Goal: Information Seeking & Learning: Learn about a topic

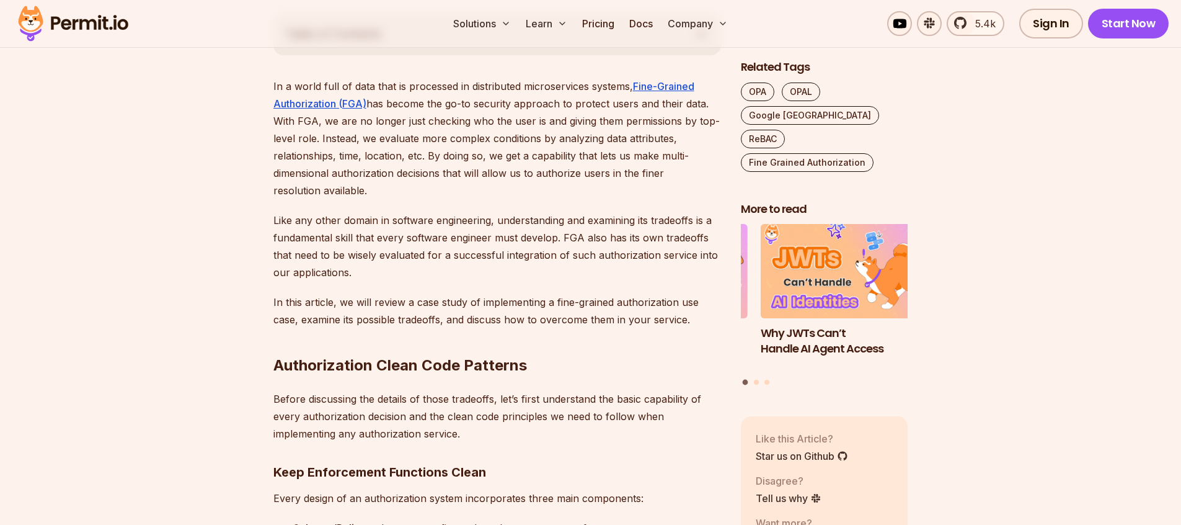
scroll to position [724, 0]
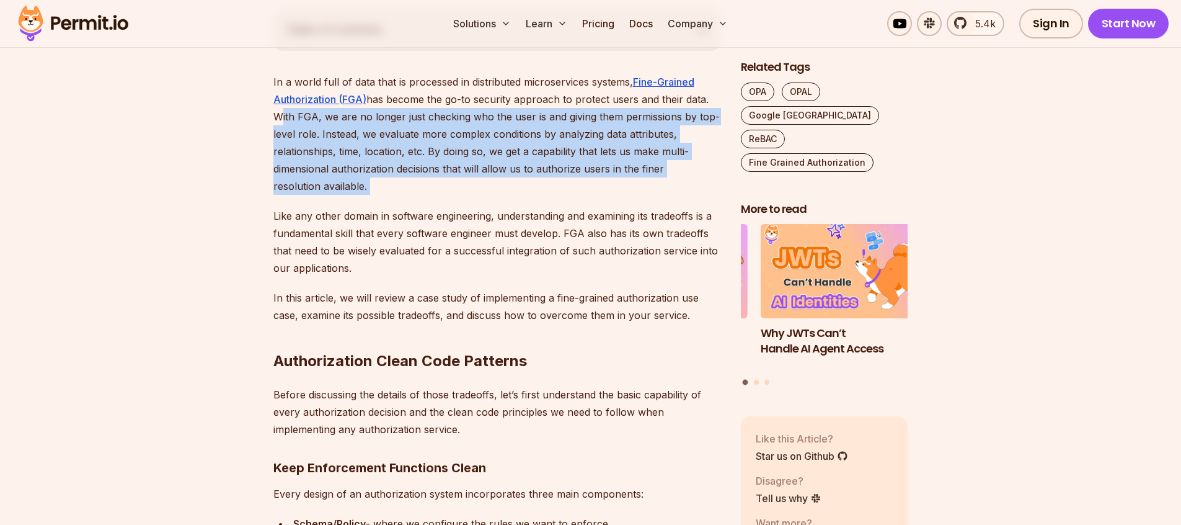
drag, startPoint x: 273, startPoint y: 116, endPoint x: 440, endPoint y: 202, distance: 187.5
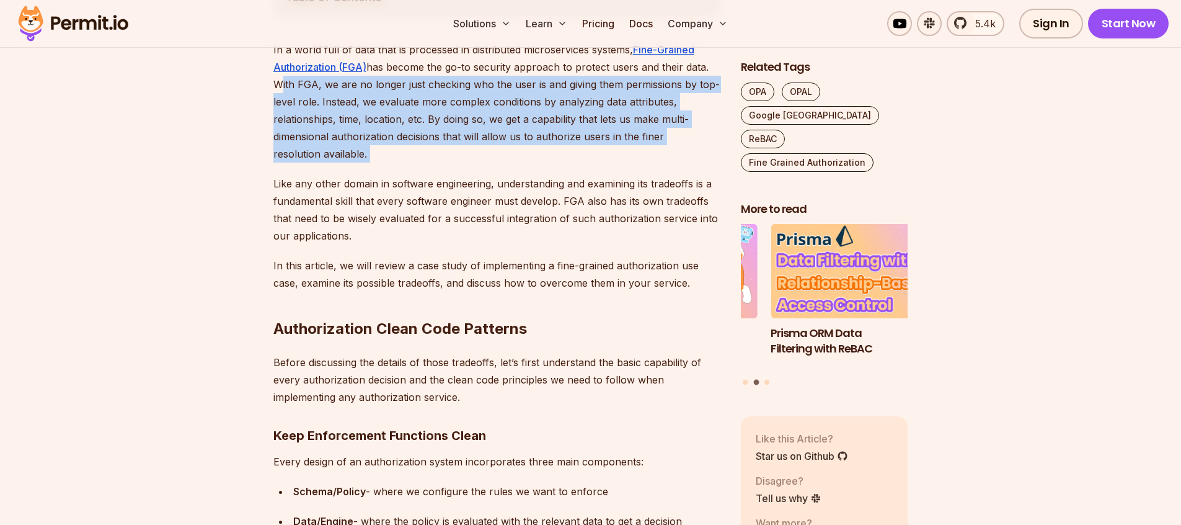
click at [468, 154] on p "In a world full of data that is processed in distributed microservices systems,…" at bounding box center [497, 102] width 448 height 122
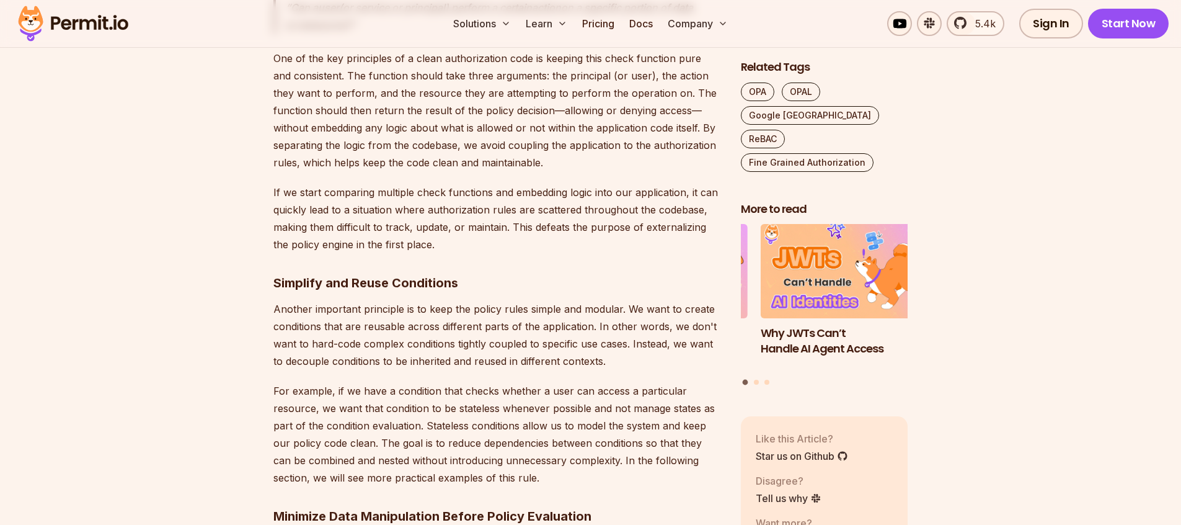
scroll to position [1395, 0]
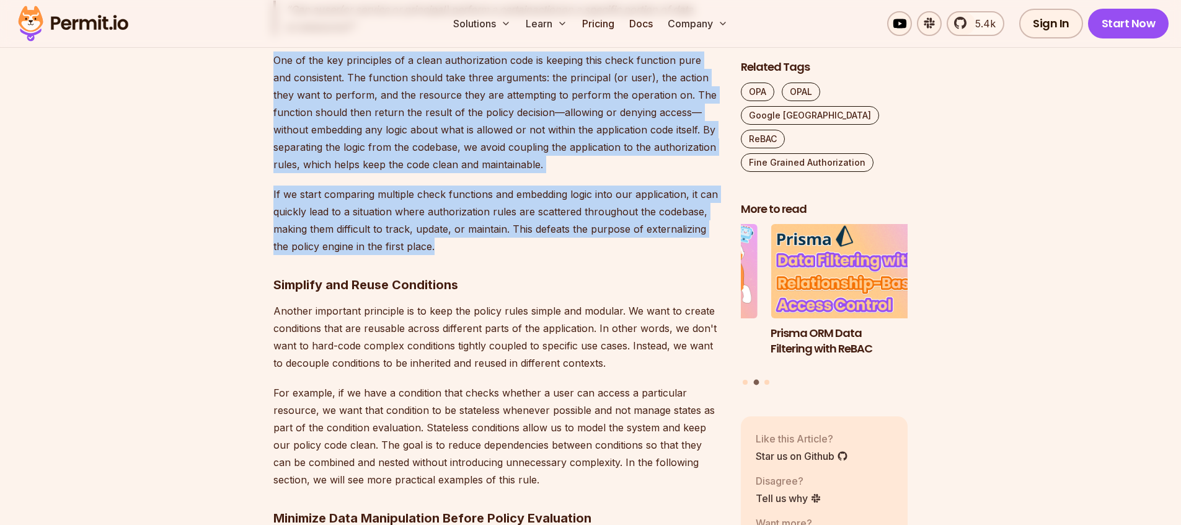
drag, startPoint x: 275, startPoint y: 60, endPoint x: 549, endPoint y: 259, distance: 337.9
click at [528, 247] on p "If we start comparing multiple check functions and embedding logic into our app…" at bounding box center [497, 219] width 448 height 69
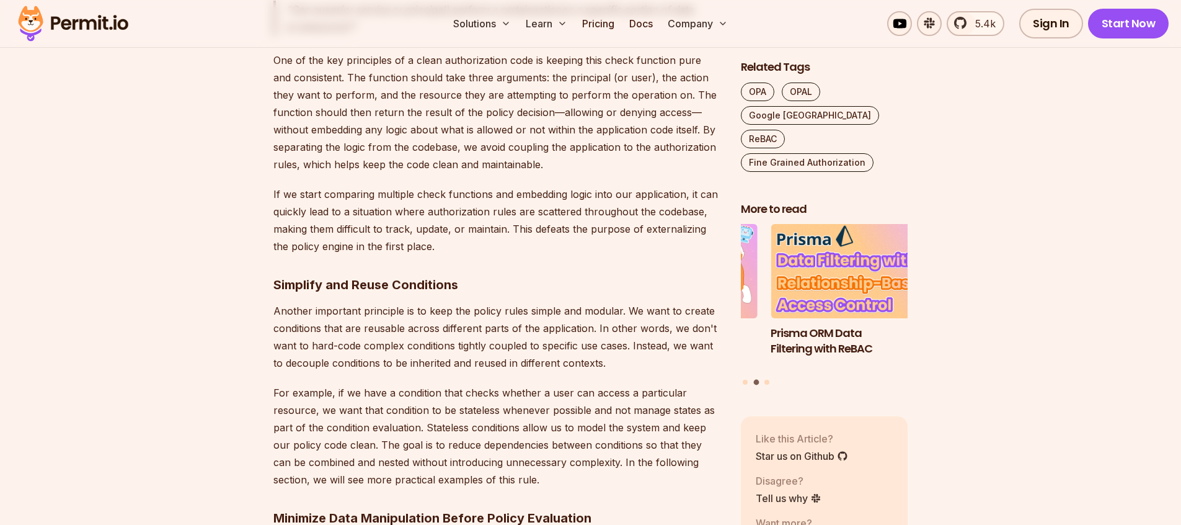
click at [491, 151] on p "One of the key principles of a clean authorization code is keeping this check f…" at bounding box center [497, 112] width 448 height 122
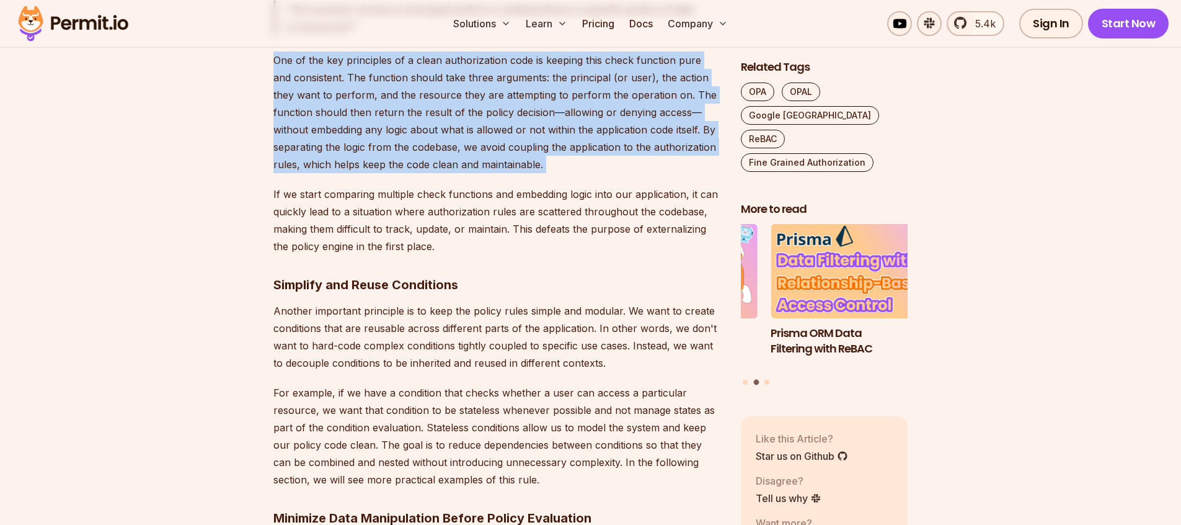
click at [491, 151] on p "One of the key principles of a clean authorization code is keeping this check f…" at bounding box center [497, 112] width 448 height 122
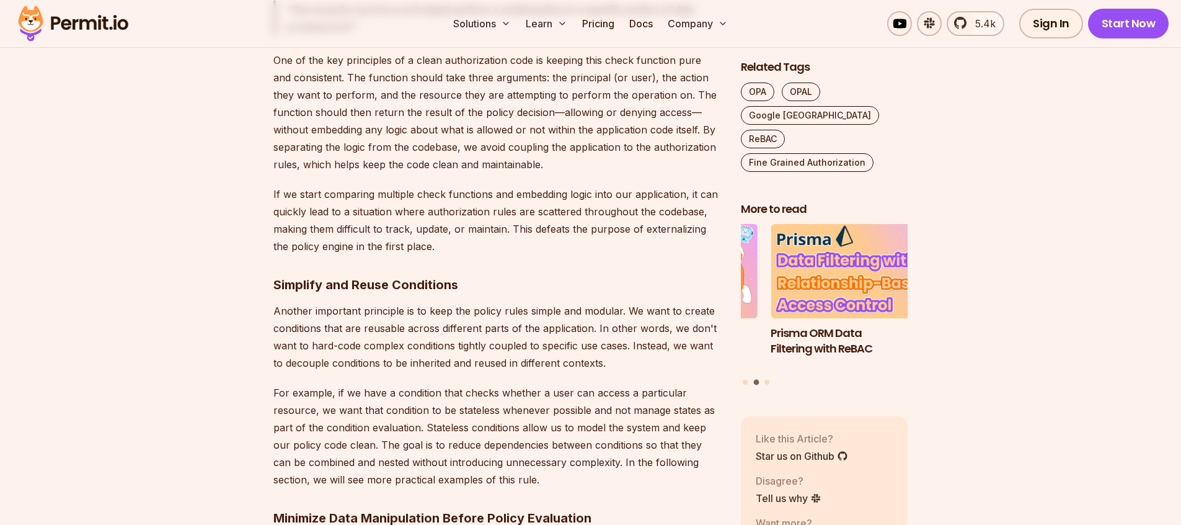
click at [435, 195] on p "If we start comparing multiple check functions and embedding logic into our app…" at bounding box center [497, 219] width 448 height 69
click at [462, 215] on p "If we start comparing multiple check functions and embedding logic into our app…" at bounding box center [497, 219] width 448 height 69
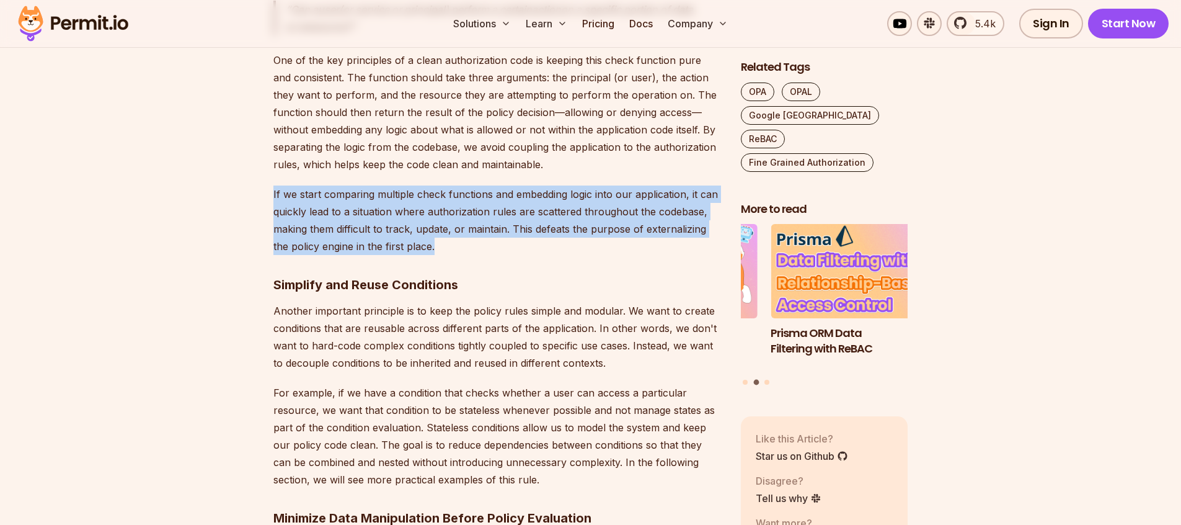
click at [462, 215] on p "If we start comparing multiple check functions and embedding logic into our app…" at bounding box center [497, 219] width 448 height 69
click at [510, 238] on p "If we start comparing multiple check functions and embedding logic into our app…" at bounding box center [497, 219] width 448 height 69
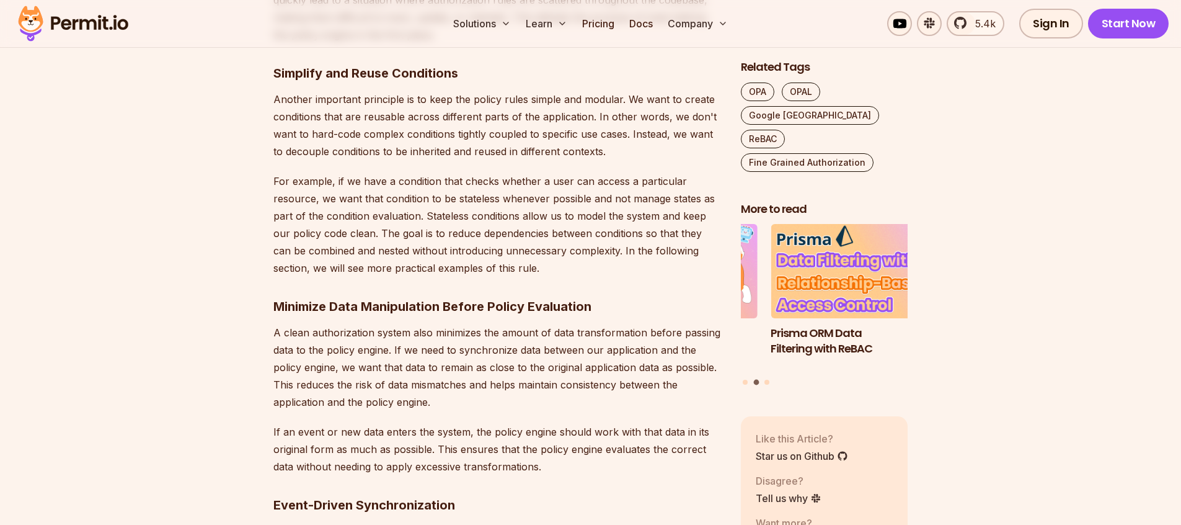
scroll to position [1608, 0]
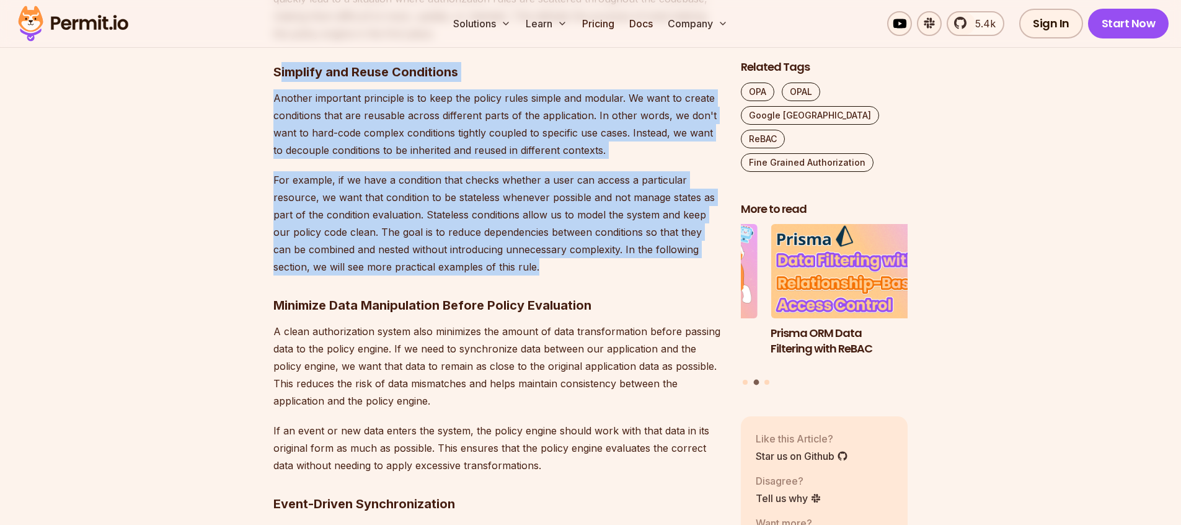
drag, startPoint x: 278, startPoint y: 71, endPoint x: 526, endPoint y: 259, distance: 311.7
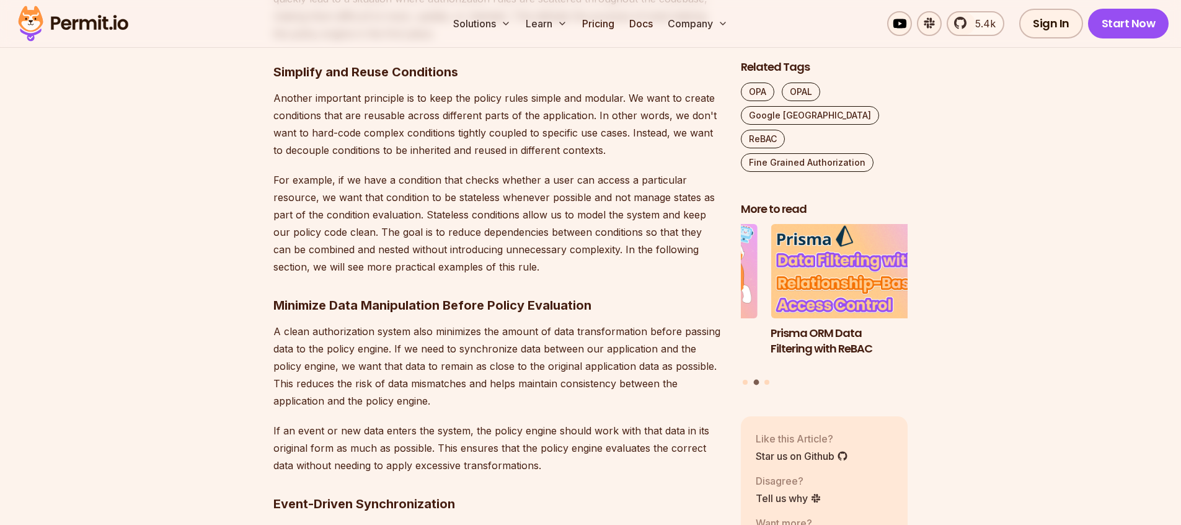
click at [528, 261] on p "For example, if we have a condition that checks whether a user can access a par…" at bounding box center [497, 223] width 448 height 104
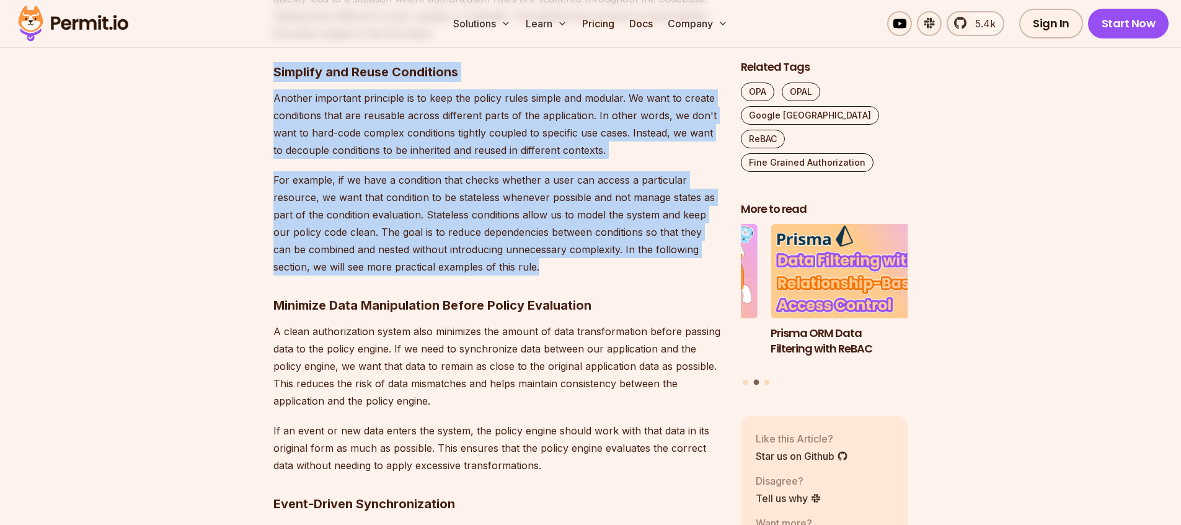
drag, startPoint x: 525, startPoint y: 259, endPoint x: 262, endPoint y: 71, distance: 324.0
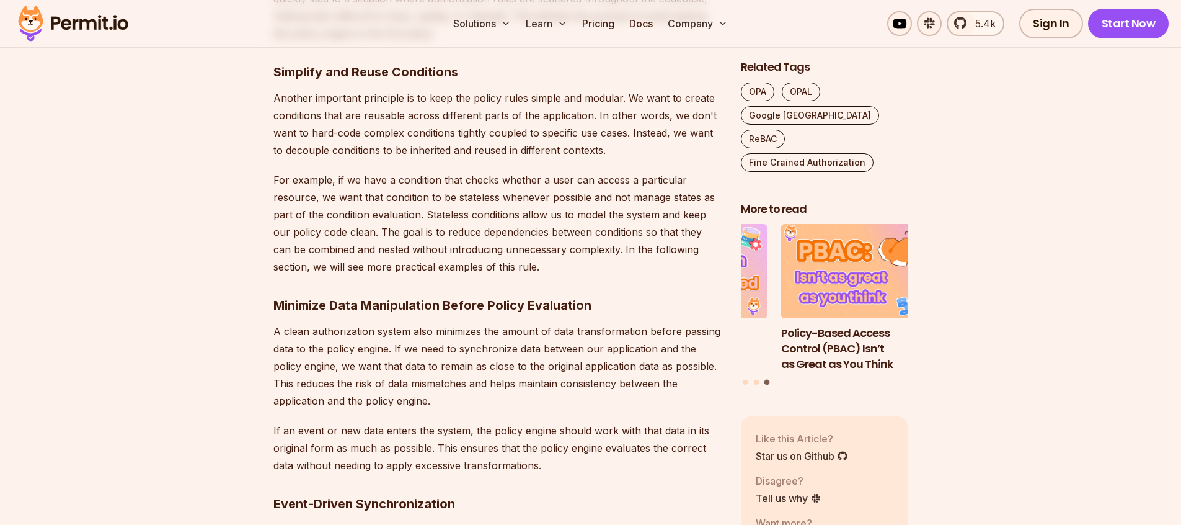
click at [543, 207] on p "For example, if we have a condition that checks whether a user can access a par…" at bounding box center [497, 223] width 448 height 104
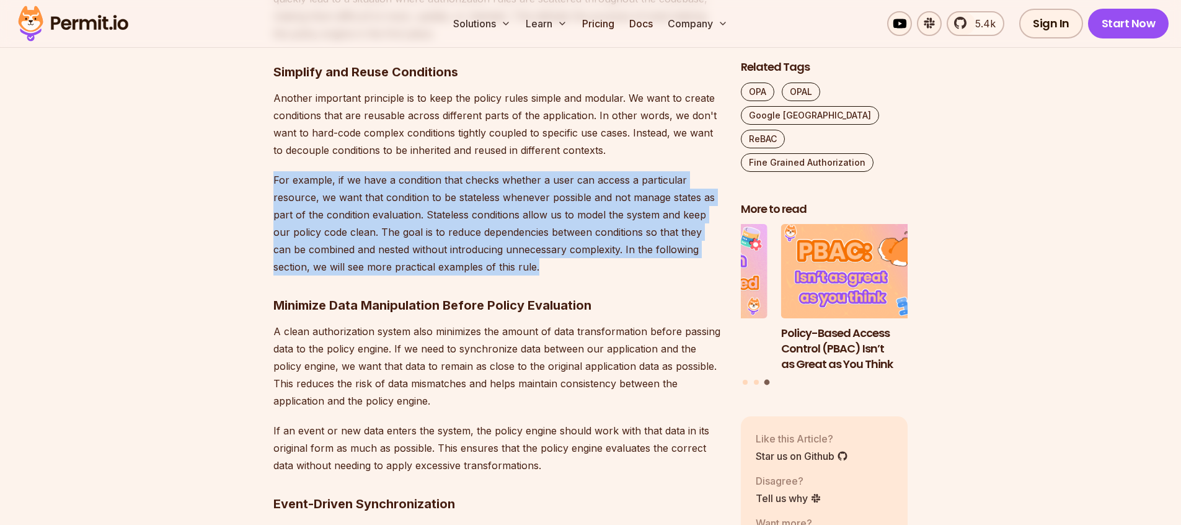
click at [543, 207] on p "For example, if we have a condition that checks whether a user can access a par…" at bounding box center [497, 223] width 448 height 104
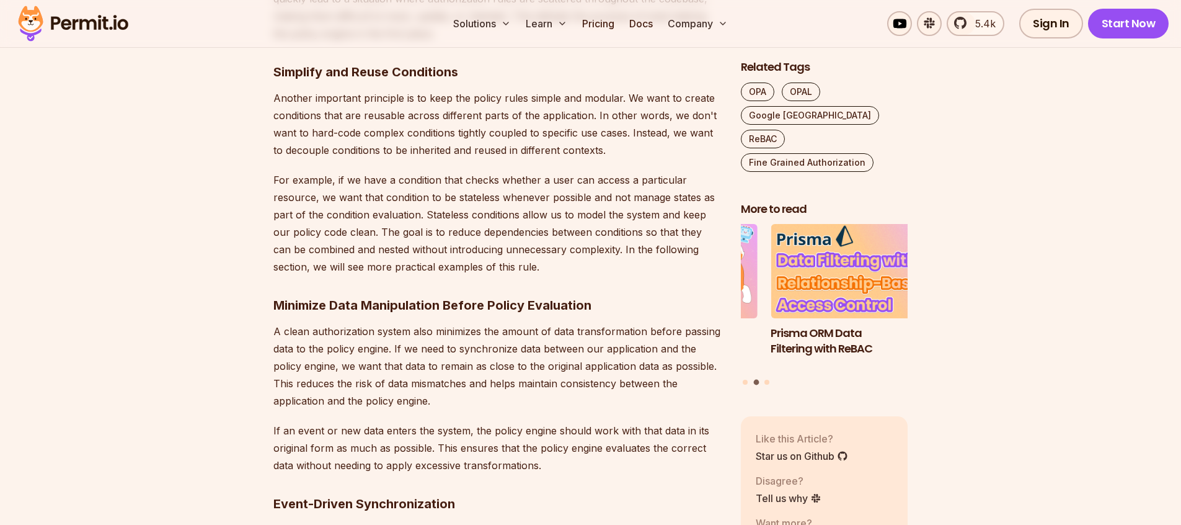
click at [415, 113] on p "Another important principle is to keep the policy rules simple and modular. We …" at bounding box center [497, 123] width 448 height 69
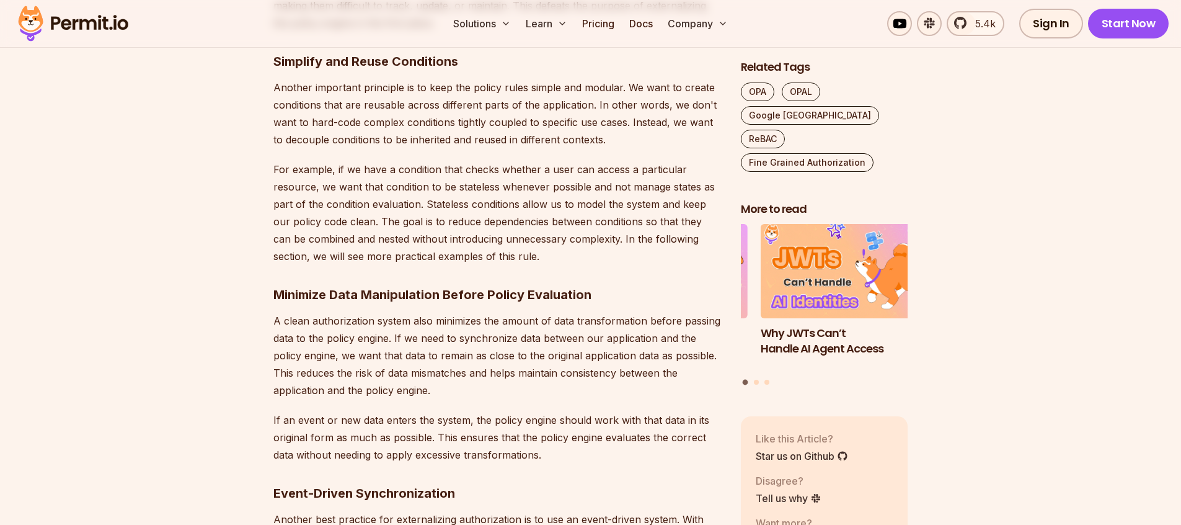
scroll to position [1629, 0]
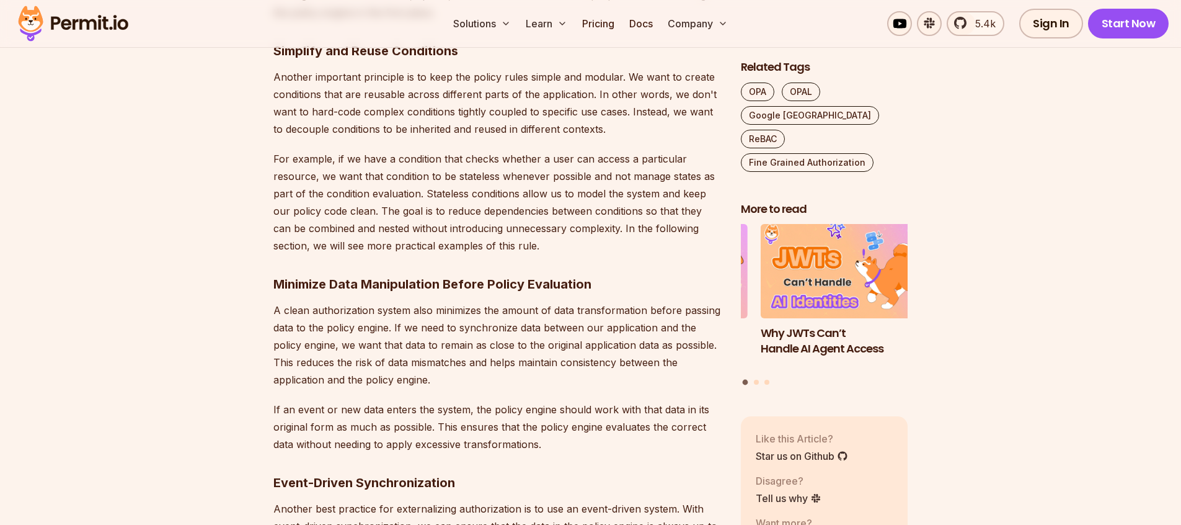
click at [419, 187] on p "For example, if we have a condition that checks whether a user can access a par…" at bounding box center [497, 202] width 448 height 104
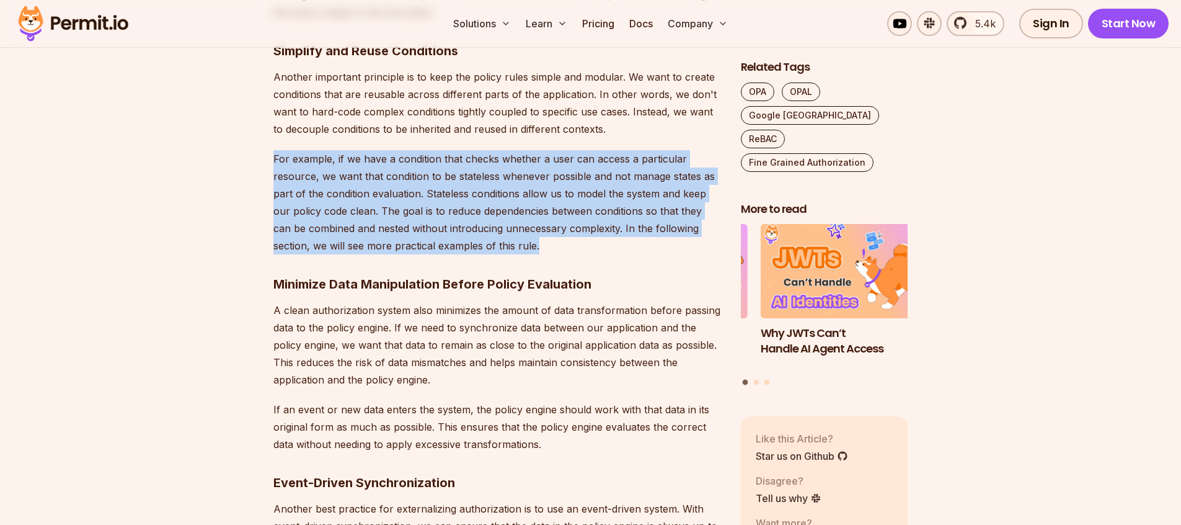
click at [419, 187] on p "For example, if we have a condition that checks whether a user can access a par…" at bounding box center [497, 202] width 448 height 104
click at [514, 232] on p "For example, if we have a condition that checks whether a user can access a par…" at bounding box center [497, 202] width 448 height 104
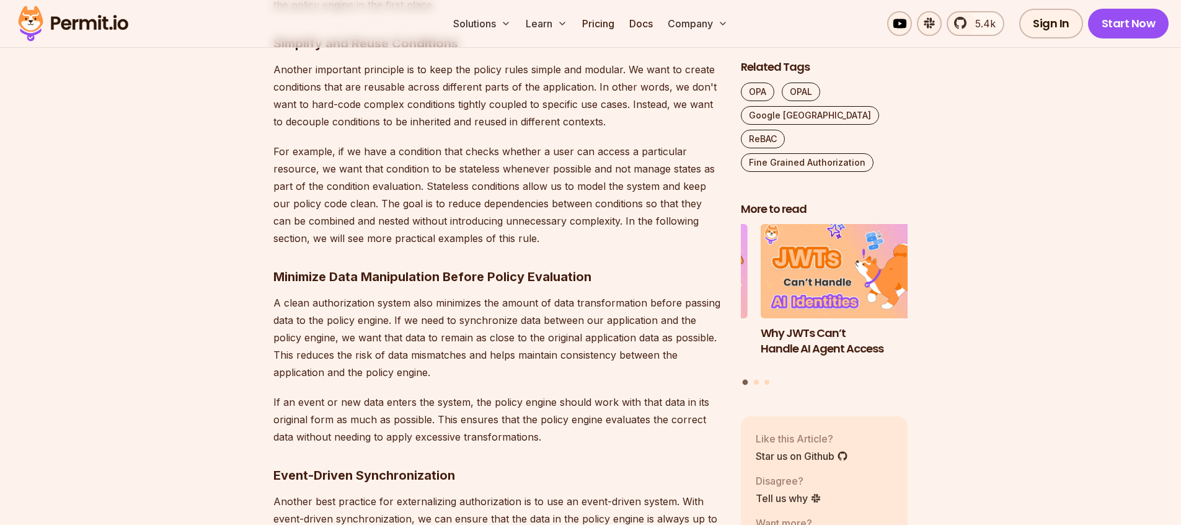
scroll to position [1709, 0]
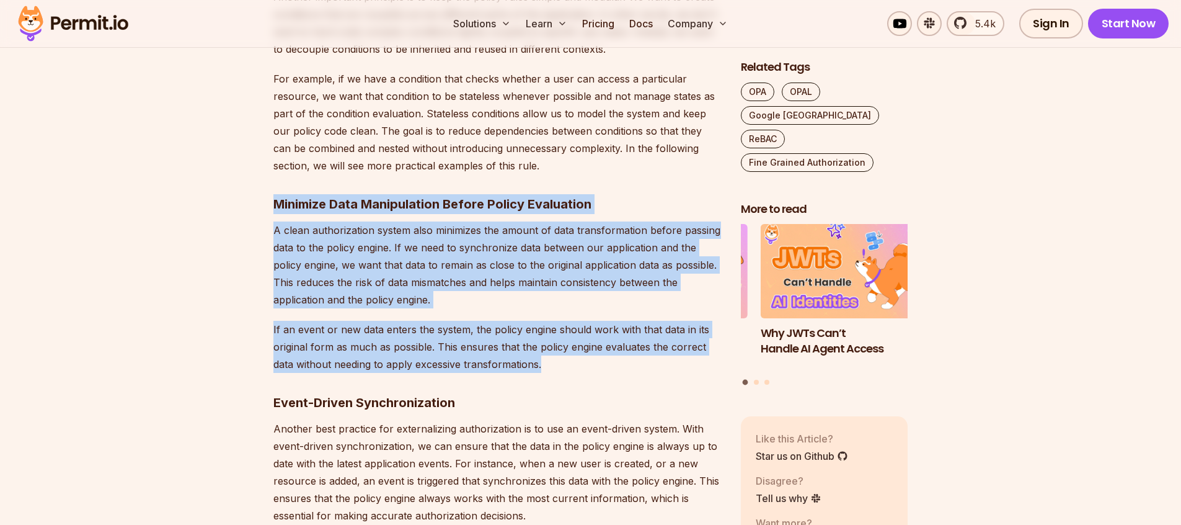
drag, startPoint x: 275, startPoint y: 203, endPoint x: 579, endPoint y: 364, distance: 344.0
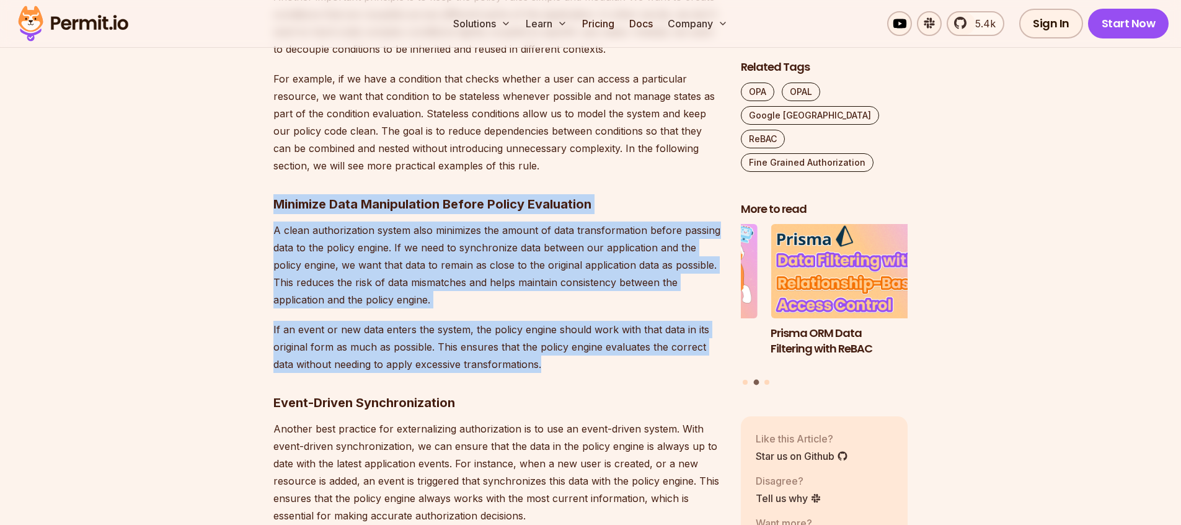
click at [461, 266] on p "A clean authorization system also minimizes the amount of data transformation b…" at bounding box center [497, 264] width 448 height 87
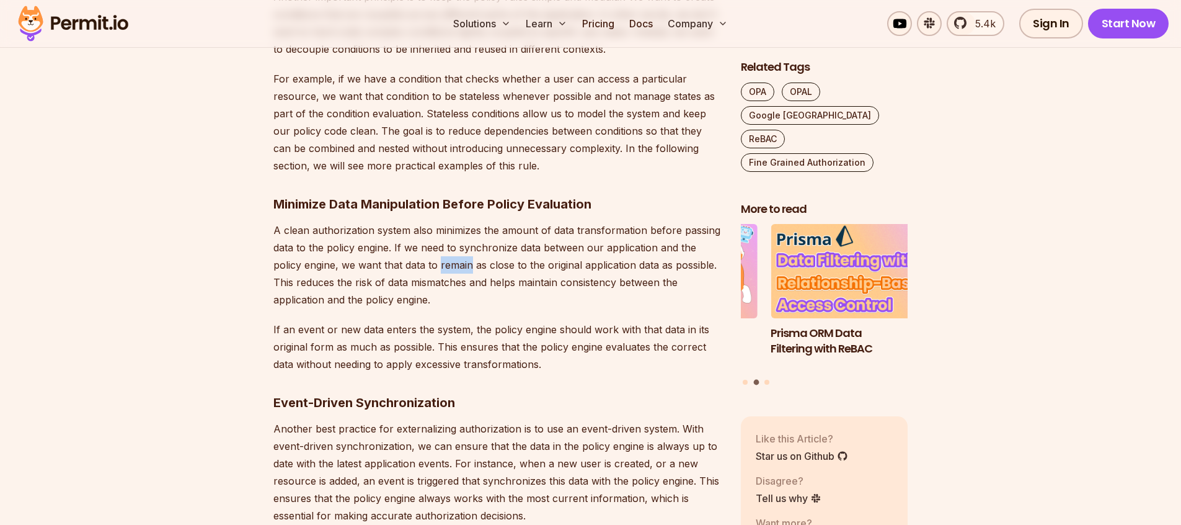
click at [461, 266] on p "A clean authorization system also minimizes the amount of data transformation b…" at bounding box center [497, 264] width 448 height 87
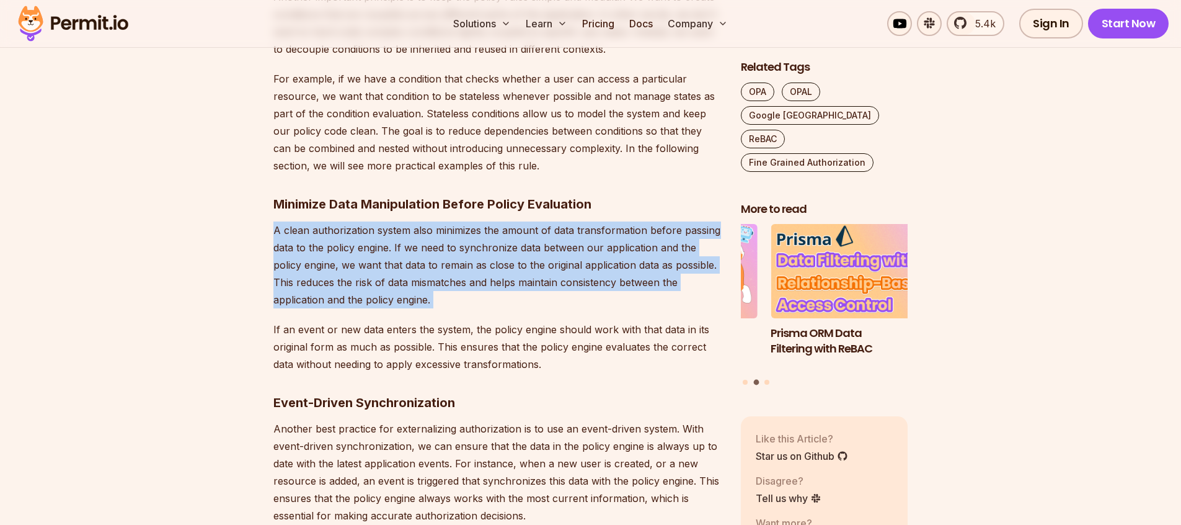
click at [461, 266] on p "A clean authorization system also minimizes the amount of data transformation b…" at bounding box center [497, 264] width 448 height 87
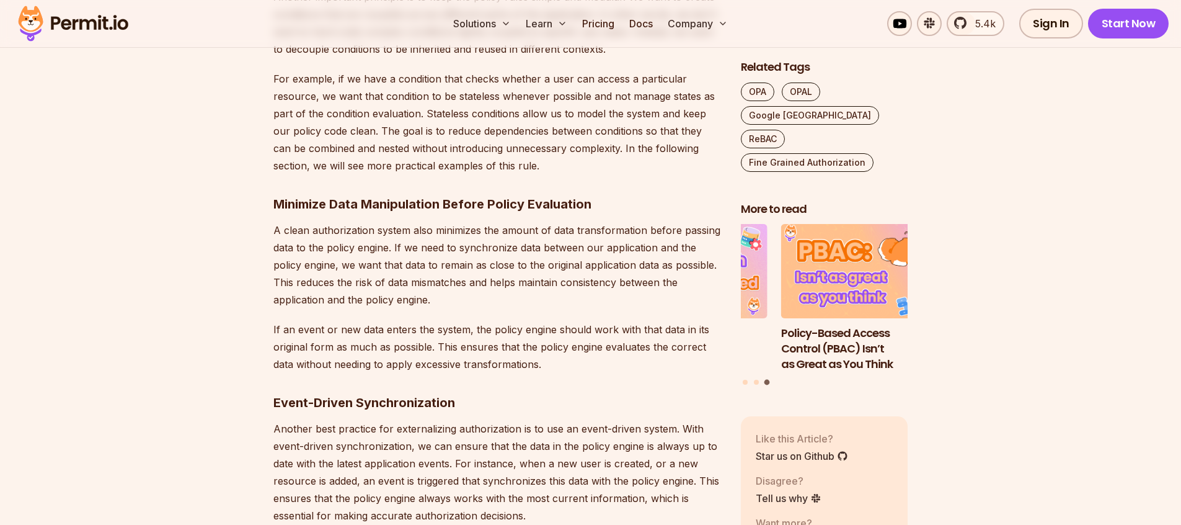
click at [486, 174] on p "For example, if we have a condition that checks whether a user can access a par…" at bounding box center [497, 122] width 448 height 104
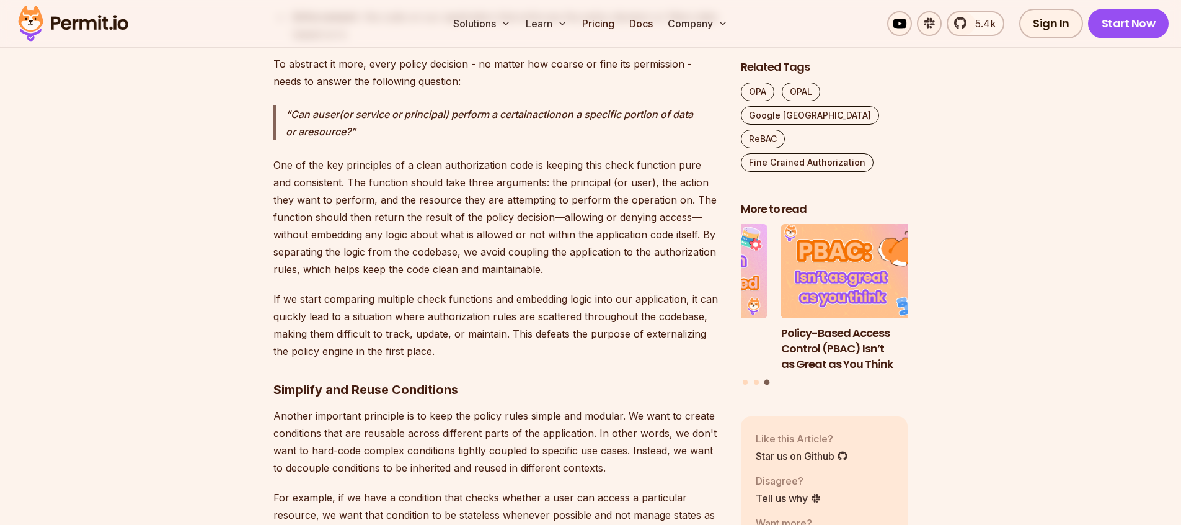
scroll to position [1261, 0]
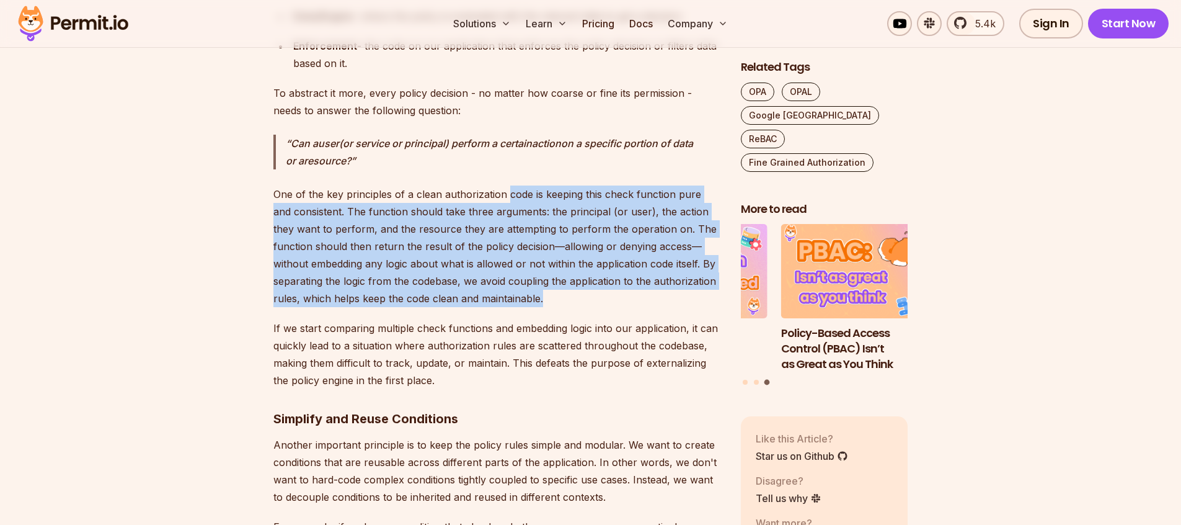
drag, startPoint x: 506, startPoint y: 189, endPoint x: 583, endPoint y: 290, distance: 127.5
click at [583, 290] on p "One of the key principles of a clean authorization code is keeping this check f…" at bounding box center [497, 246] width 448 height 122
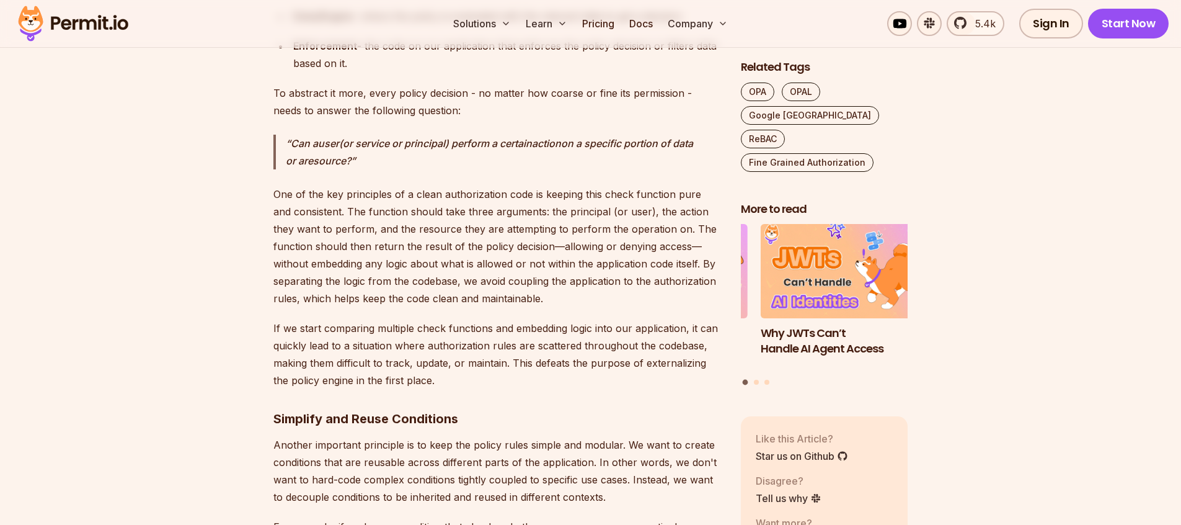
click at [549, 293] on p "One of the key principles of a clean authorization code is keeping this check f…" at bounding box center [497, 246] width 448 height 122
drag, startPoint x: 382, startPoint y: 190, endPoint x: 490, endPoint y: 241, distance: 119.3
click at [490, 241] on p "One of the key principles of a clean authorization code is keeping this check f…" at bounding box center [497, 246] width 448 height 122
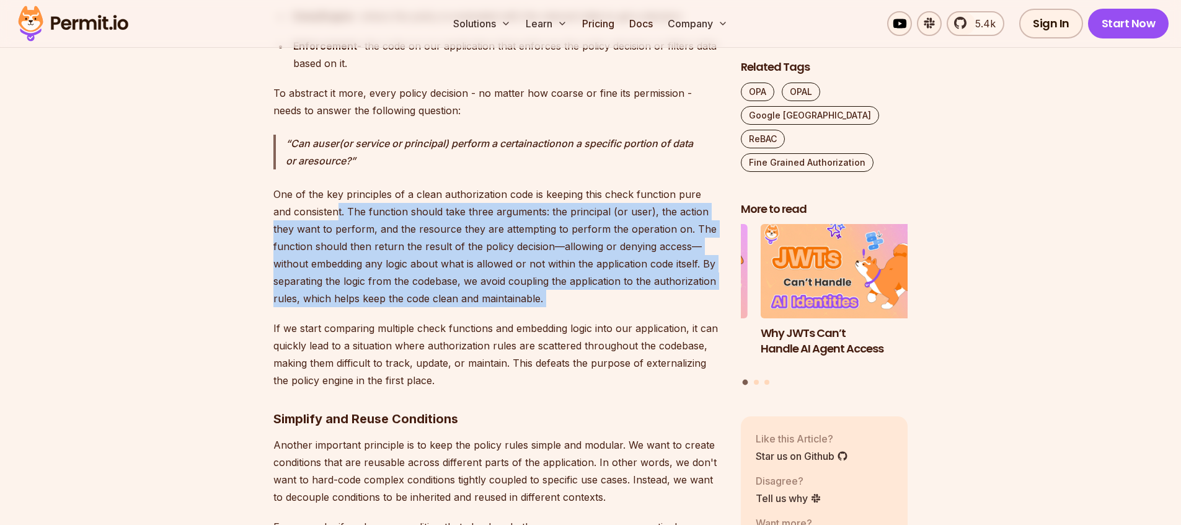
drag, startPoint x: 322, startPoint y: 209, endPoint x: 597, endPoint y: 314, distance: 293.4
click at [590, 300] on p "One of the key principles of a clean authorization code is keeping this check f…" at bounding box center [497, 246] width 448 height 122
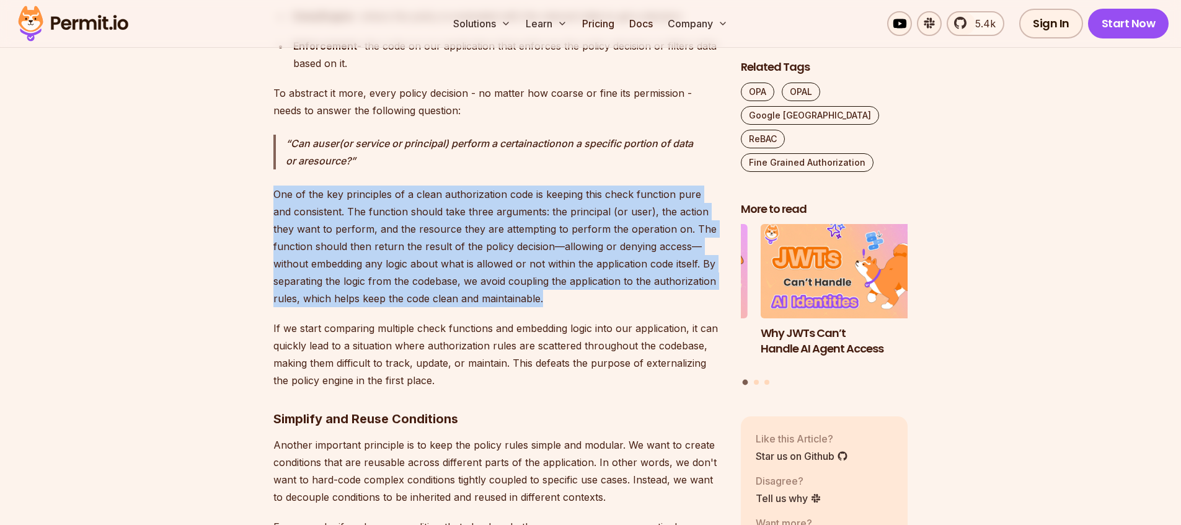
drag, startPoint x: 362, startPoint y: 275, endPoint x: 261, endPoint y: 197, distance: 127.8
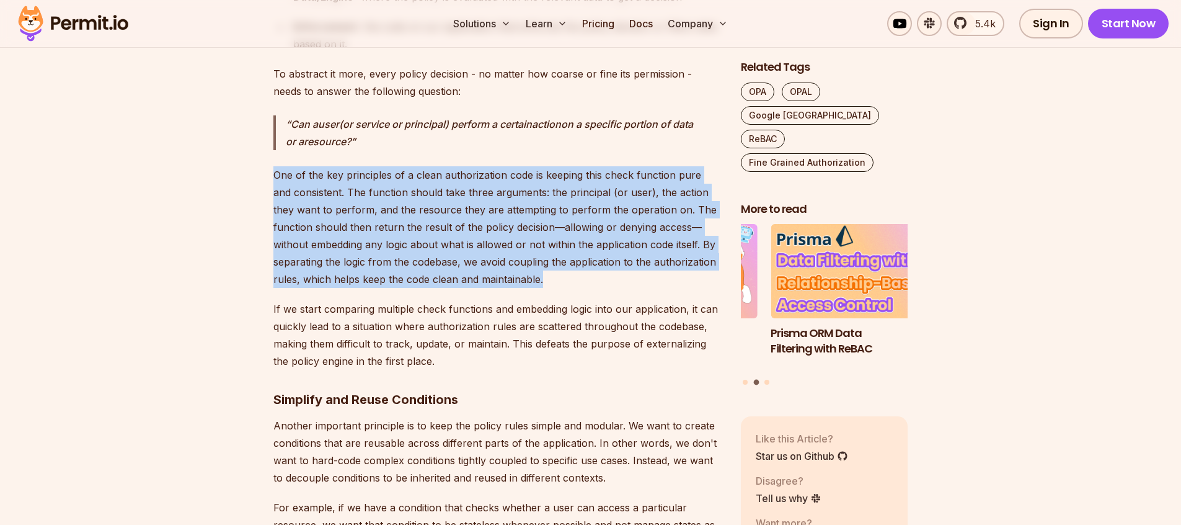
scroll to position [1282, 0]
click at [464, 204] on p "One of the key principles of a clean authorization code is keeping this check f…" at bounding box center [497, 226] width 448 height 122
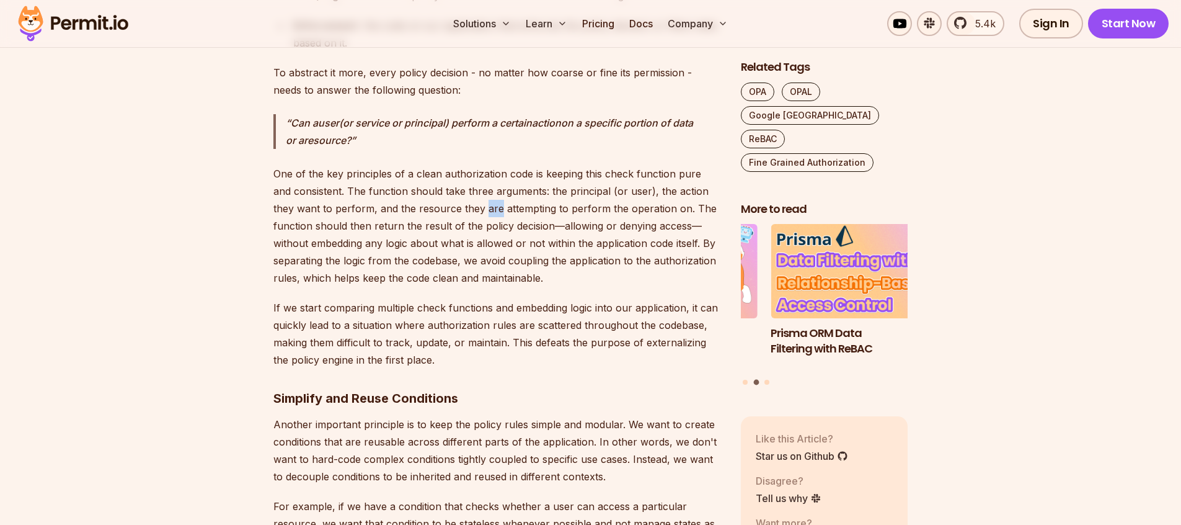
click at [464, 204] on p "One of the key principles of a clean authorization code is keeping this check f…" at bounding box center [497, 226] width 448 height 122
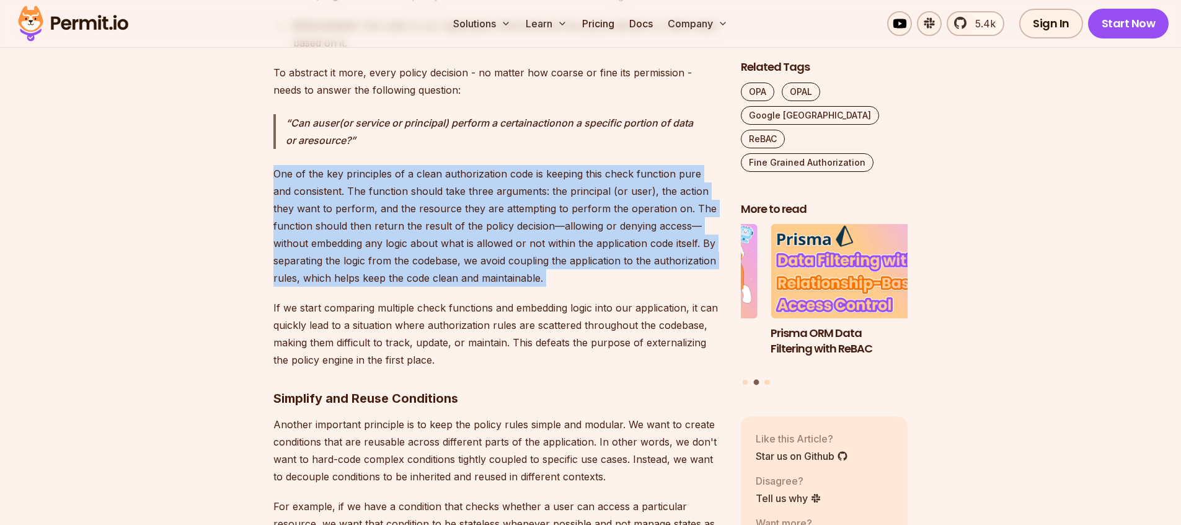
click at [464, 204] on p "One of the key principles of a clean authorization code is keeping this check f…" at bounding box center [497, 226] width 448 height 122
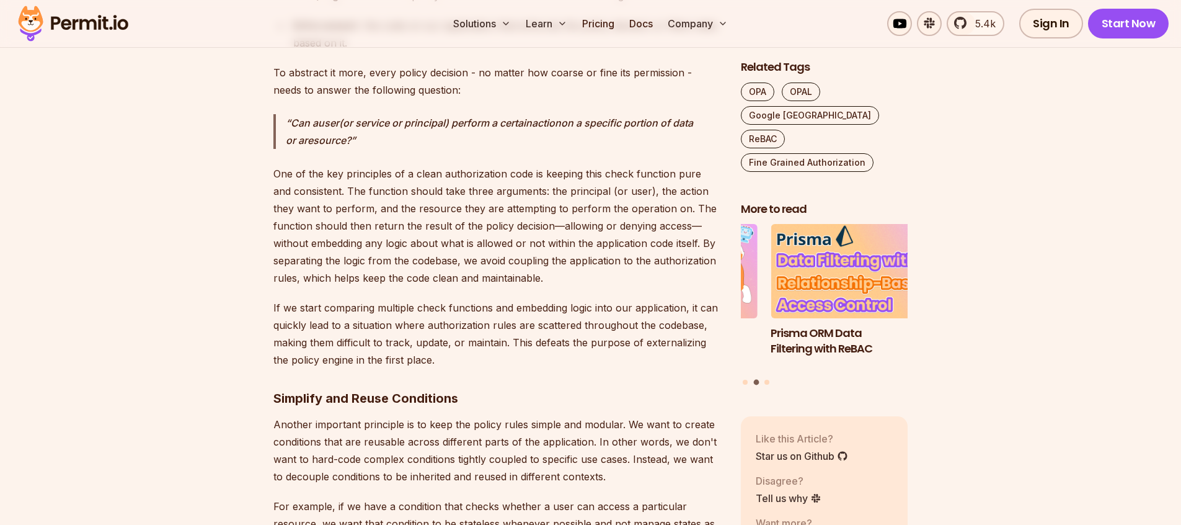
click at [518, 319] on p "If we start comparing multiple check functions and embedding logic into our app…" at bounding box center [497, 333] width 448 height 69
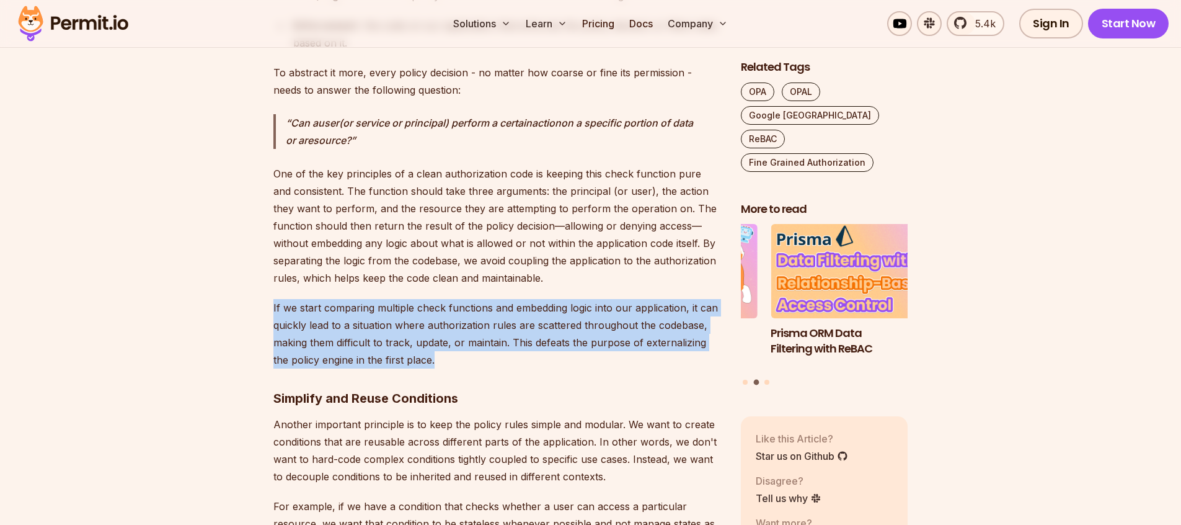
click at [518, 319] on p "If we start comparing multiple check functions and embedding logic into our app…" at bounding box center [497, 333] width 448 height 69
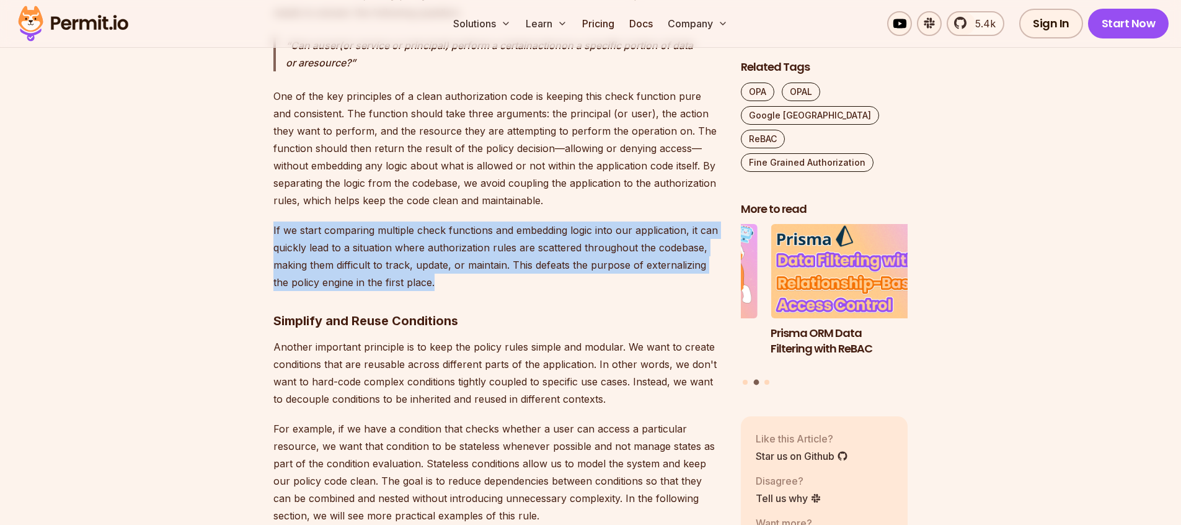
scroll to position [1388, 0]
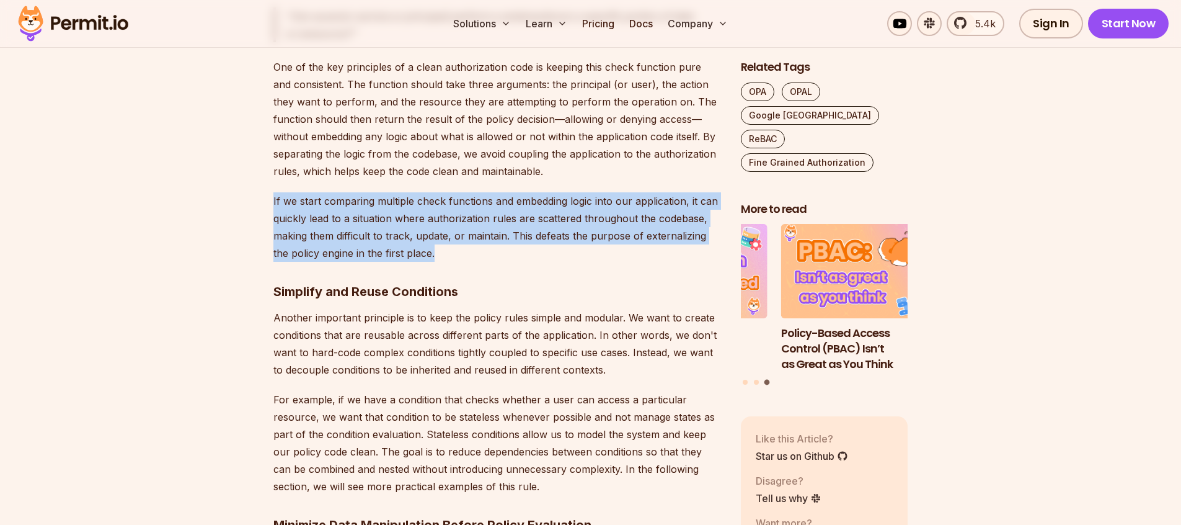
click at [461, 236] on p "If we start comparing multiple check functions and embedding logic into our app…" at bounding box center [497, 226] width 448 height 69
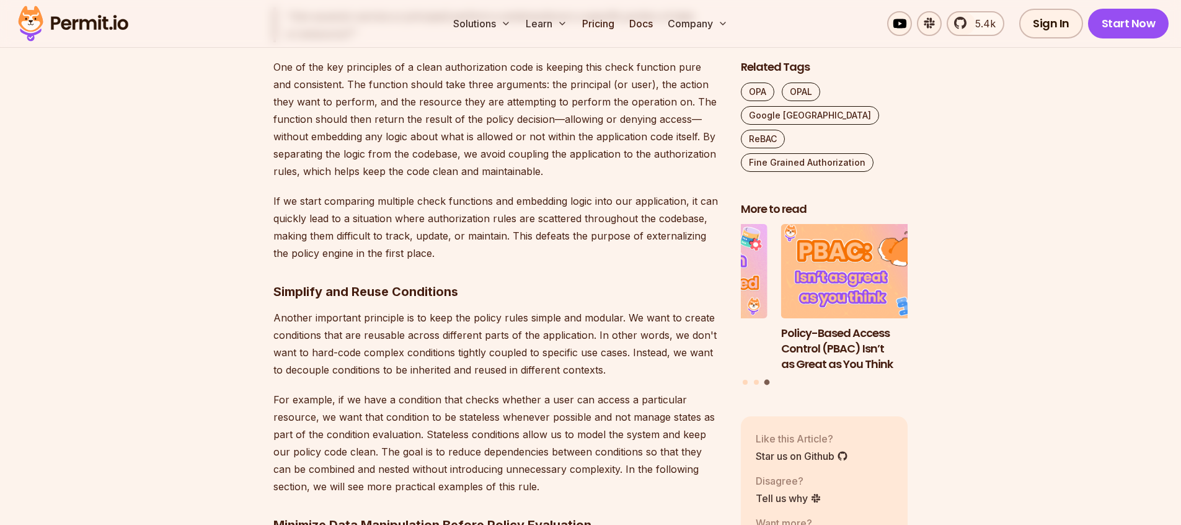
click at [461, 236] on p "If we start comparing multiple check functions and embedding logic into our app…" at bounding box center [497, 226] width 448 height 69
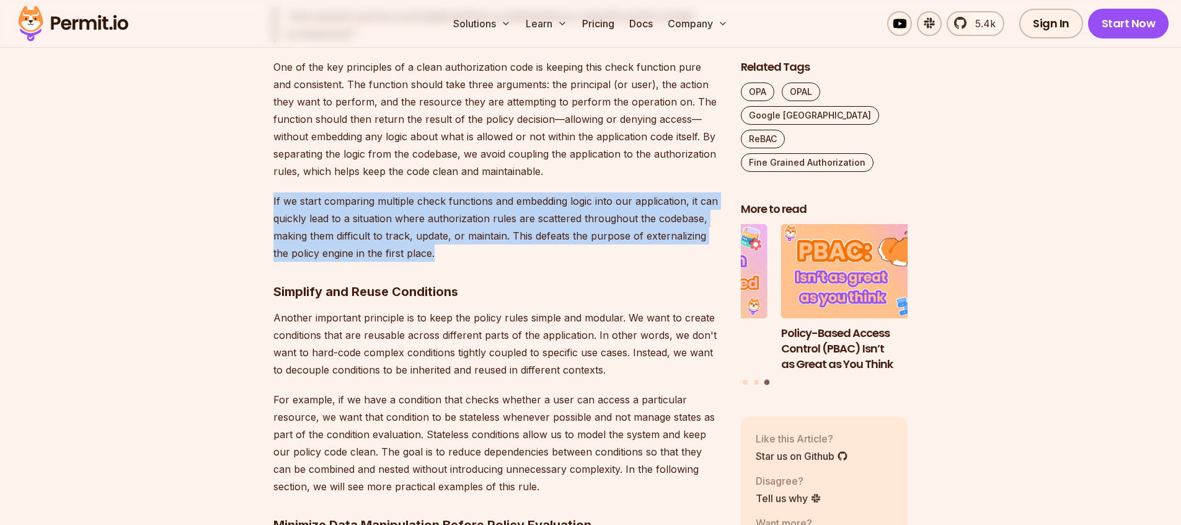
click at [461, 236] on p "If we start comparing multiple check functions and embedding logic into our app…" at bounding box center [497, 226] width 448 height 69
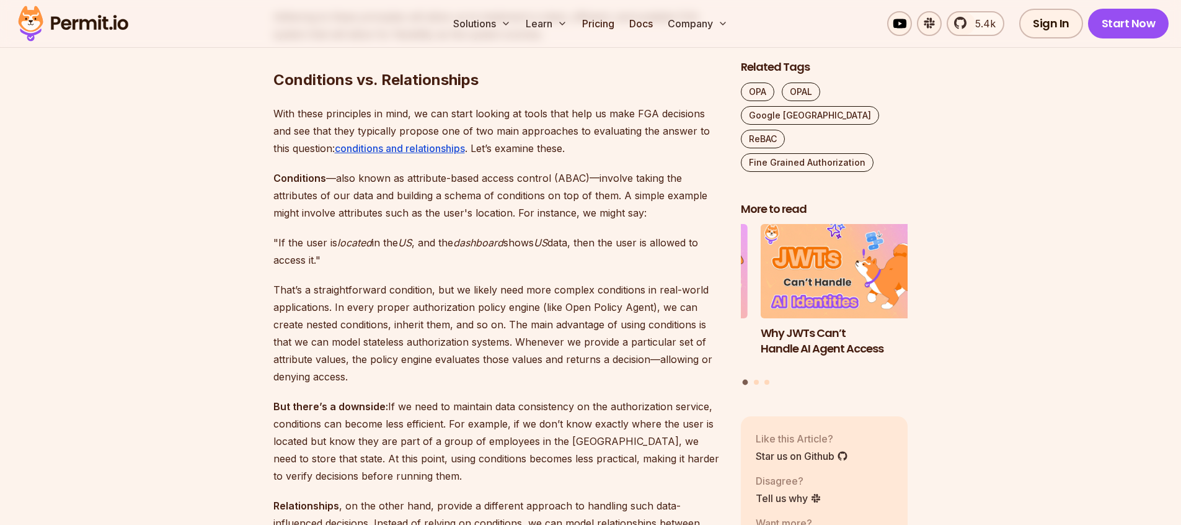
scroll to position [2230, 0]
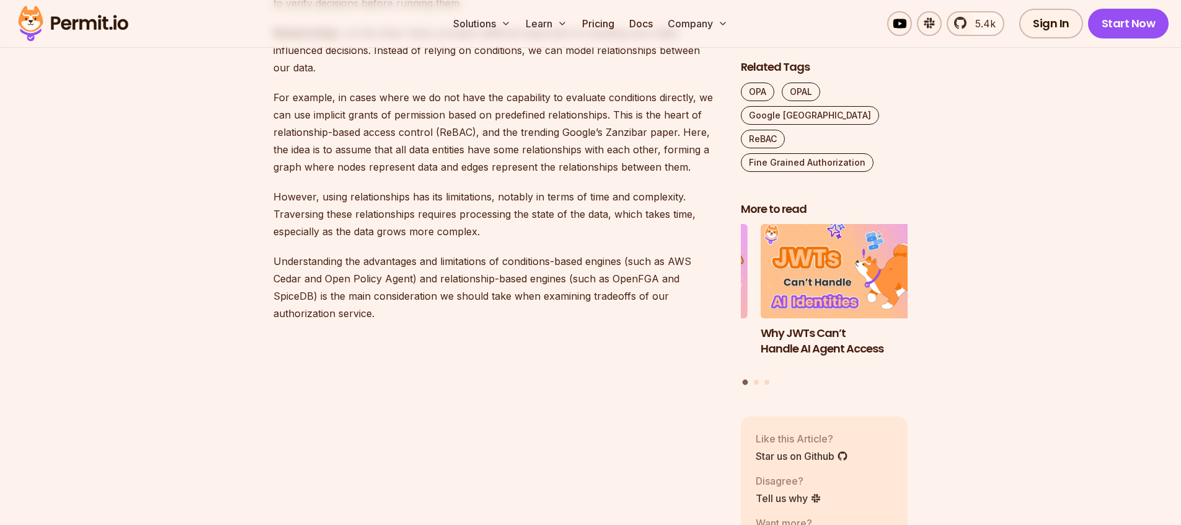
scroll to position [2694, 0]
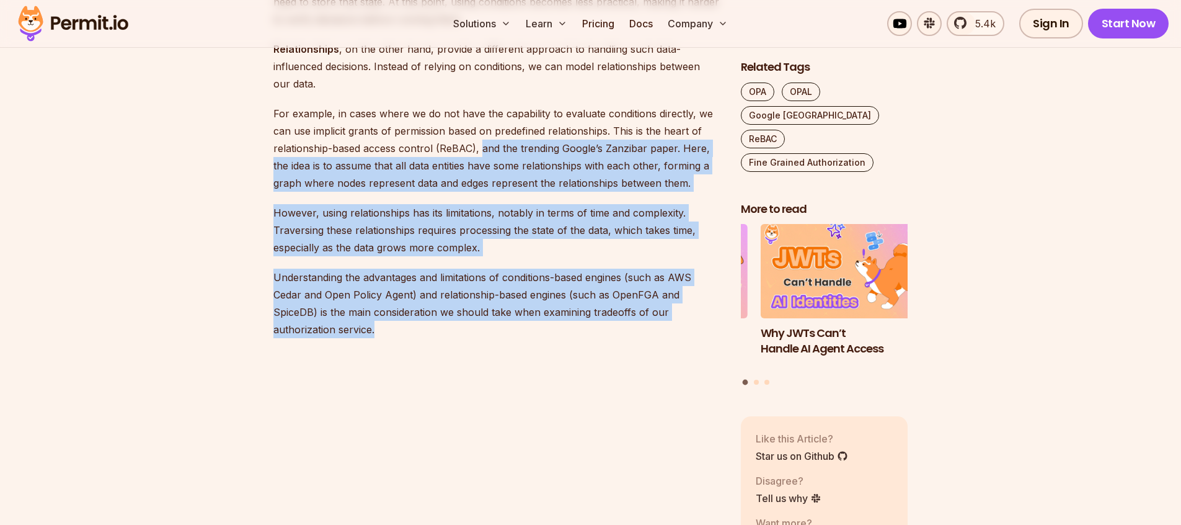
drag, startPoint x: 482, startPoint y: 147, endPoint x: 698, endPoint y: 322, distance: 278.6
click at [560, 175] on p "For example, in cases where we do not have the capability to evaluate condition…" at bounding box center [497, 148] width 448 height 87
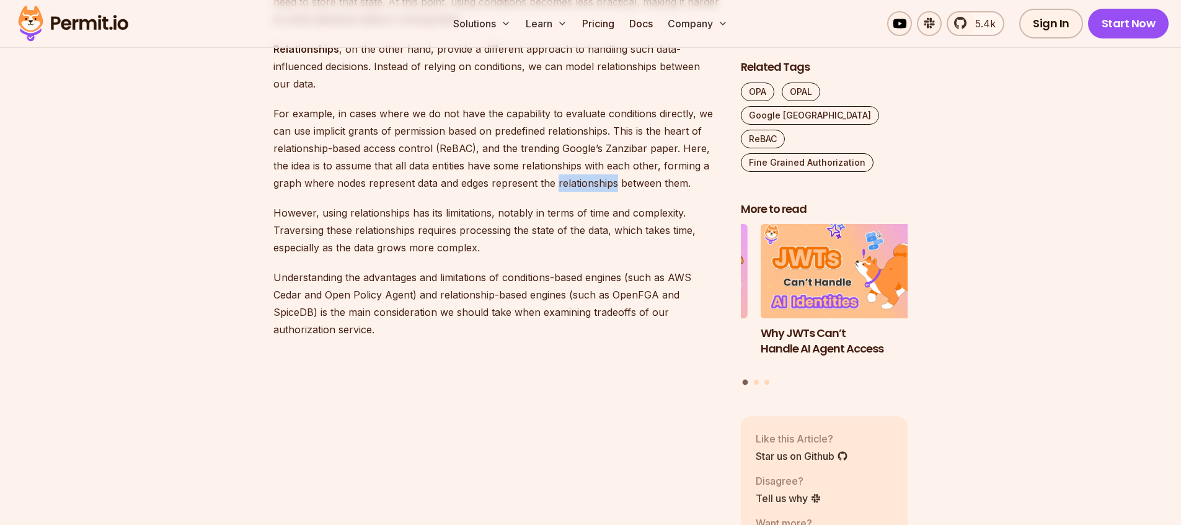
click at [560, 175] on p "For example, in cases where we do not have the capability to evaluate condition…" at bounding box center [497, 148] width 448 height 87
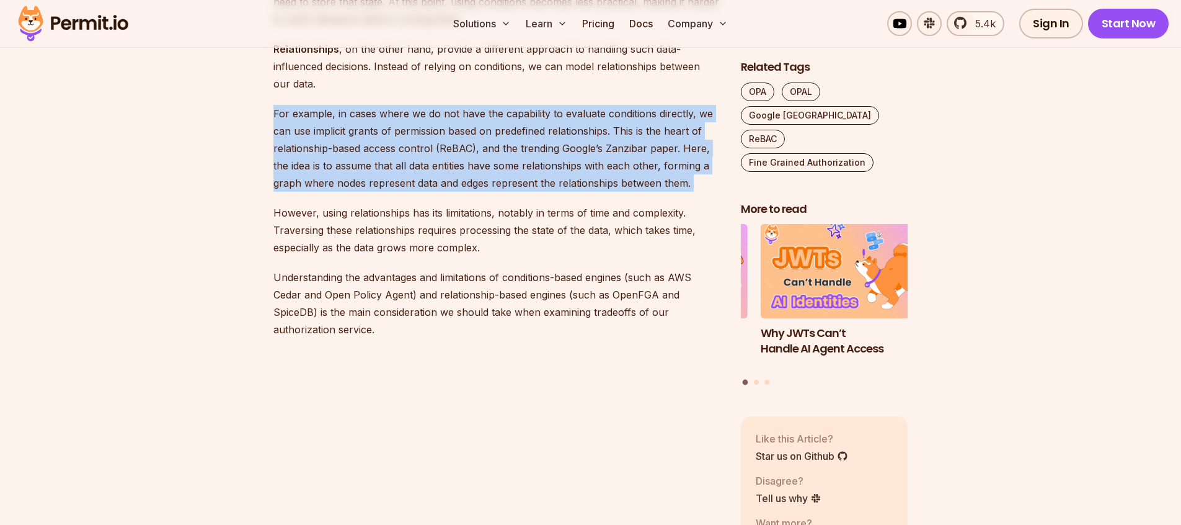
click at [560, 175] on p "For example, in cases where we do not have the capability to evaluate condition…" at bounding box center [497, 148] width 448 height 87
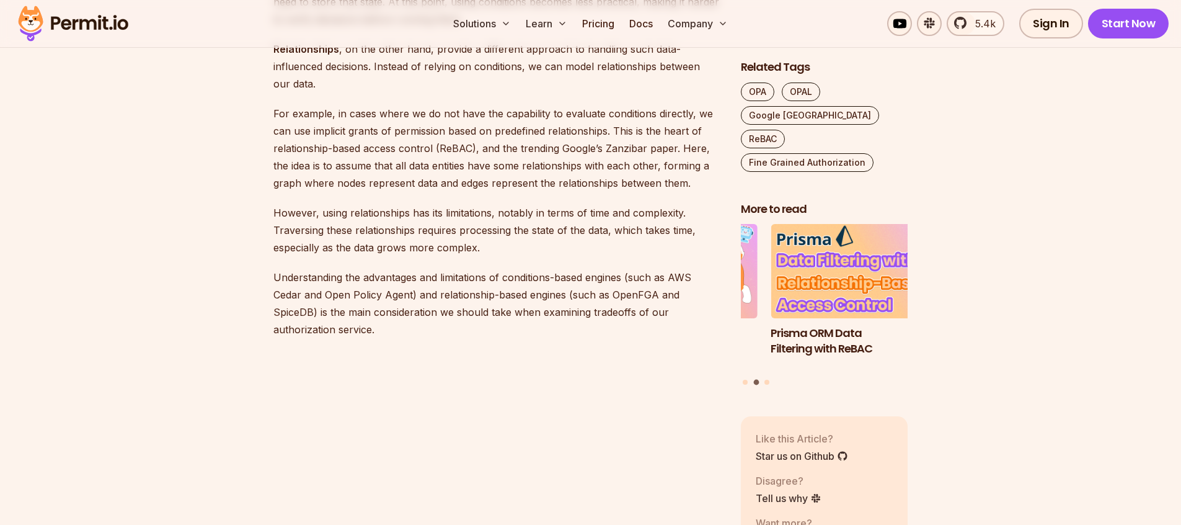
click at [502, 208] on p "However, using relationships has its limitations, notably in terms of time and …" at bounding box center [497, 230] width 448 height 52
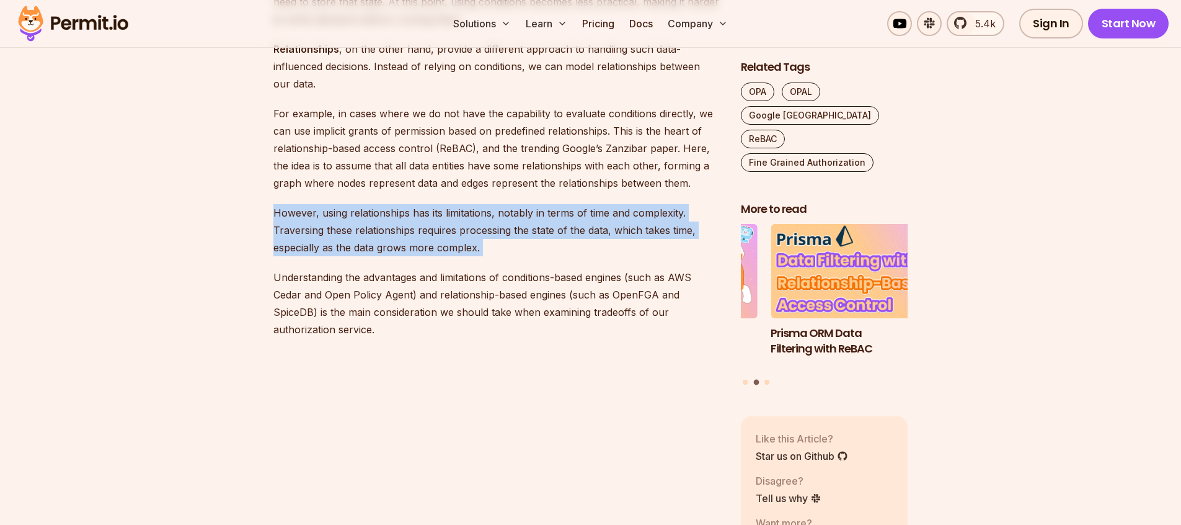
click at [502, 208] on p "However, using relationships has its limitations, notably in terms of time and …" at bounding box center [497, 230] width 448 height 52
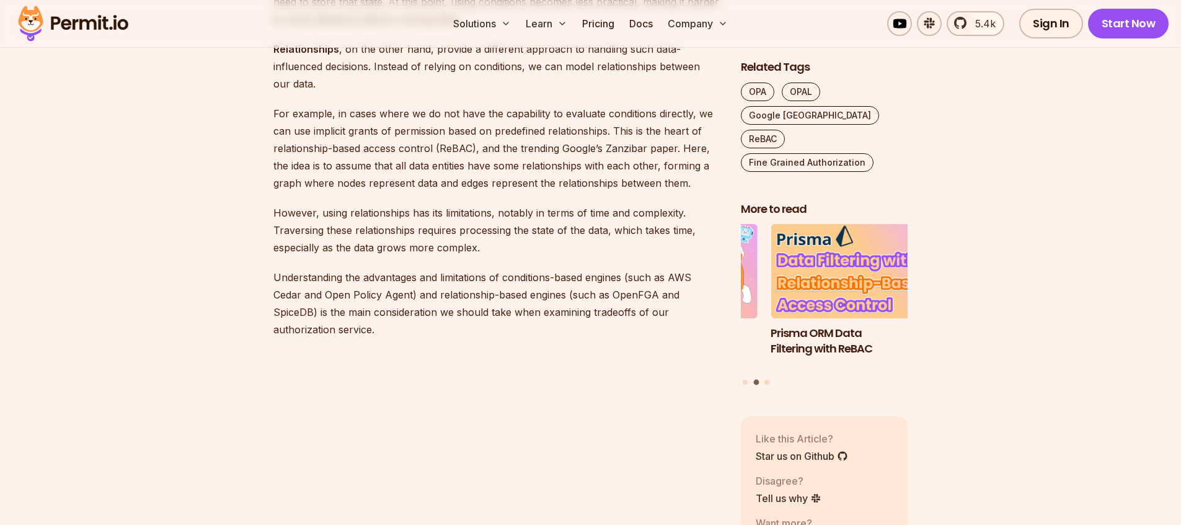
click at [552, 286] on p "Understanding the advantages and limitations of conditions-based engines (such …" at bounding box center [497, 303] width 448 height 69
click at [492, 251] on p "However, using relationships has its limitations, notably in terms of time and …" at bounding box center [497, 230] width 448 height 52
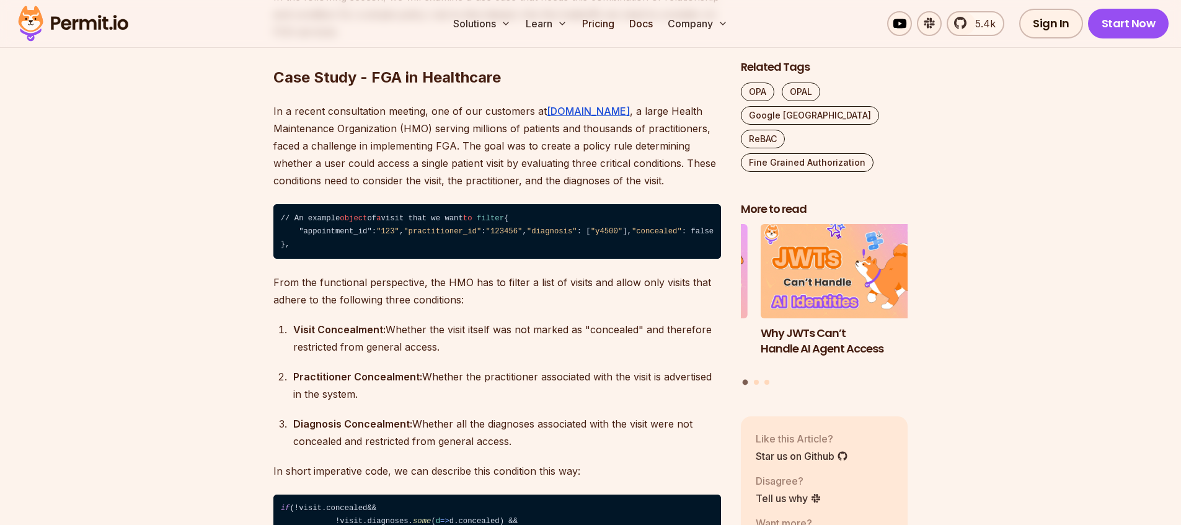
scroll to position [3456, 0]
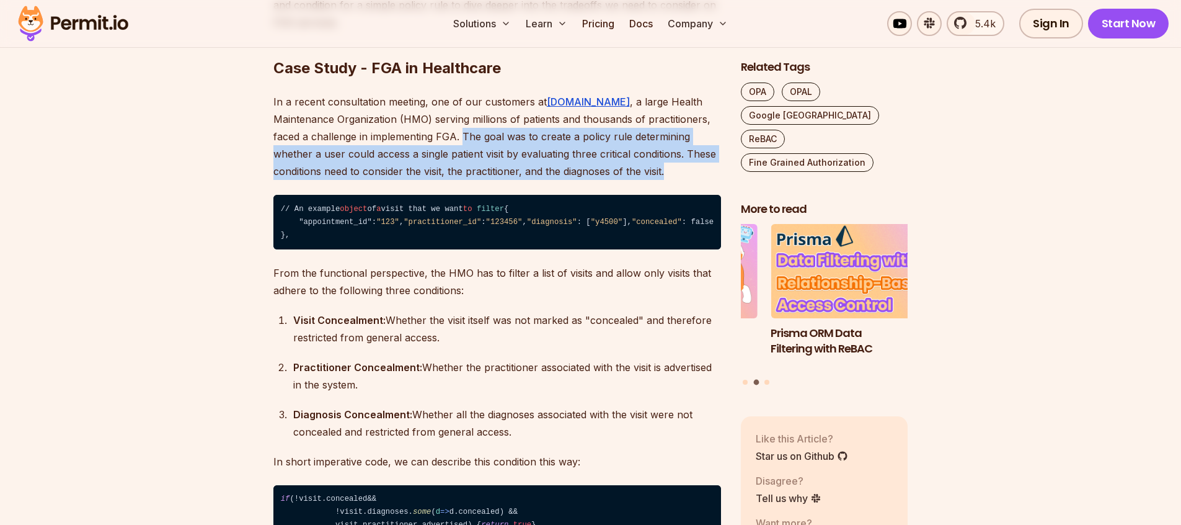
drag, startPoint x: 424, startPoint y: 134, endPoint x: 632, endPoint y: 170, distance: 211.4
click at [632, 170] on p "In a recent consultation meeting, one of our customers at [DOMAIN_NAME] , a lar…" at bounding box center [497, 136] width 448 height 87
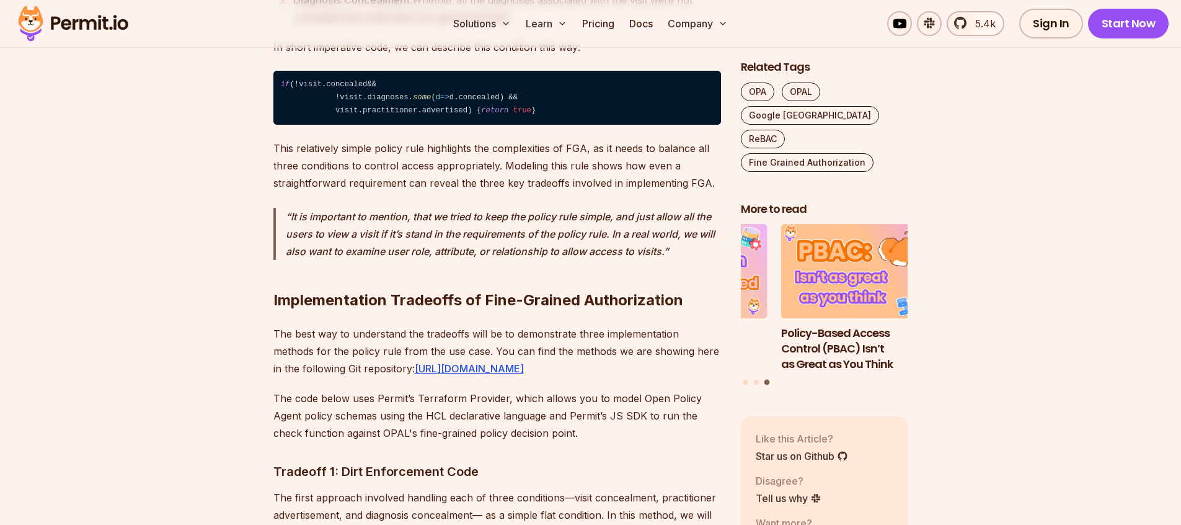
scroll to position [3883, 0]
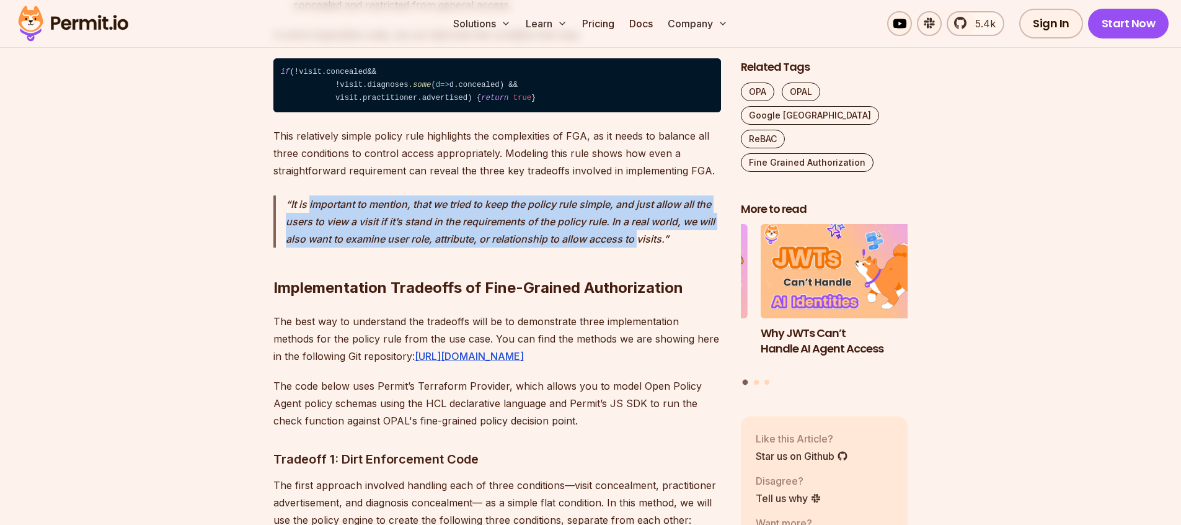
drag, startPoint x: 300, startPoint y: 281, endPoint x: 639, endPoint y: 316, distance: 340.4
click at [639, 247] on p "It is important to mention, that we tried to keep the policy rule simple, and j…" at bounding box center [503, 221] width 435 height 52
click at [531, 247] on p "It is important to mention, that we tried to keep the policy rule simple, and j…" at bounding box center [503, 221] width 435 height 52
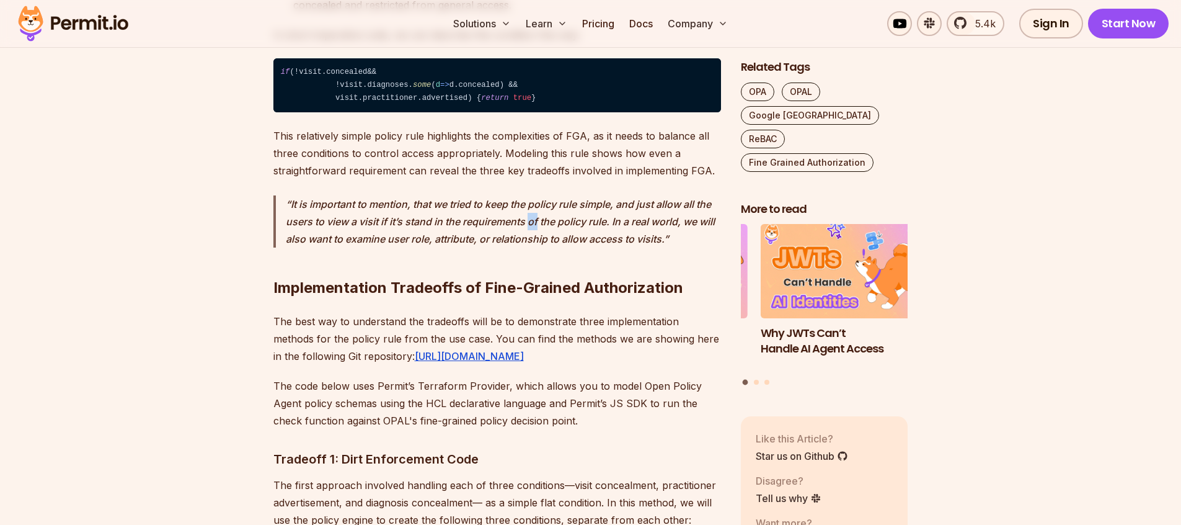
click at [531, 247] on p "It is important to mention, that we tried to keep the policy rule simple, and j…" at bounding box center [503, 221] width 435 height 52
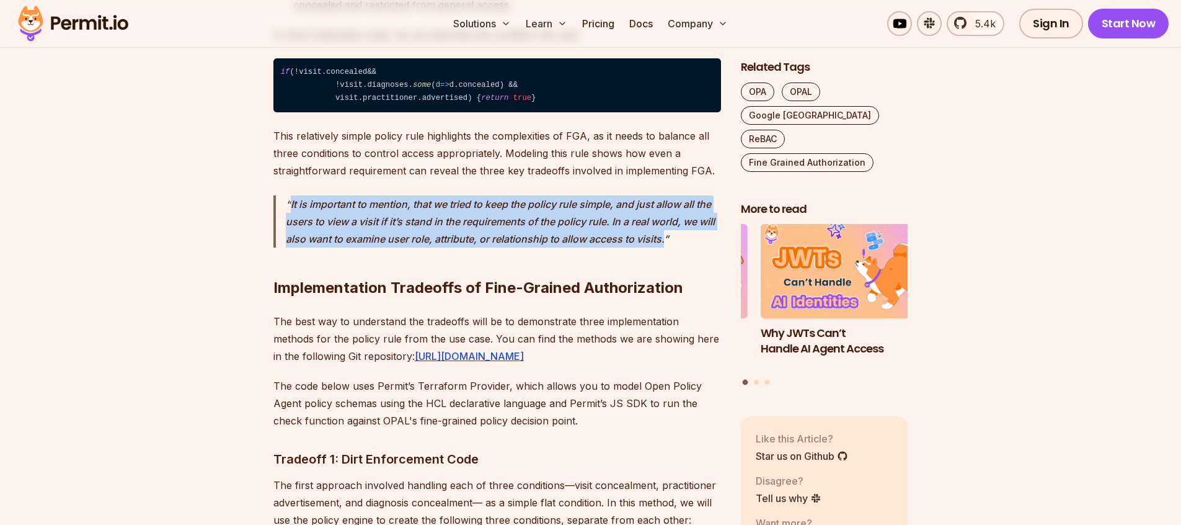
click at [531, 247] on p "It is important to mention, that we tried to keep the policy rule simple, and j…" at bounding box center [503, 221] width 435 height 52
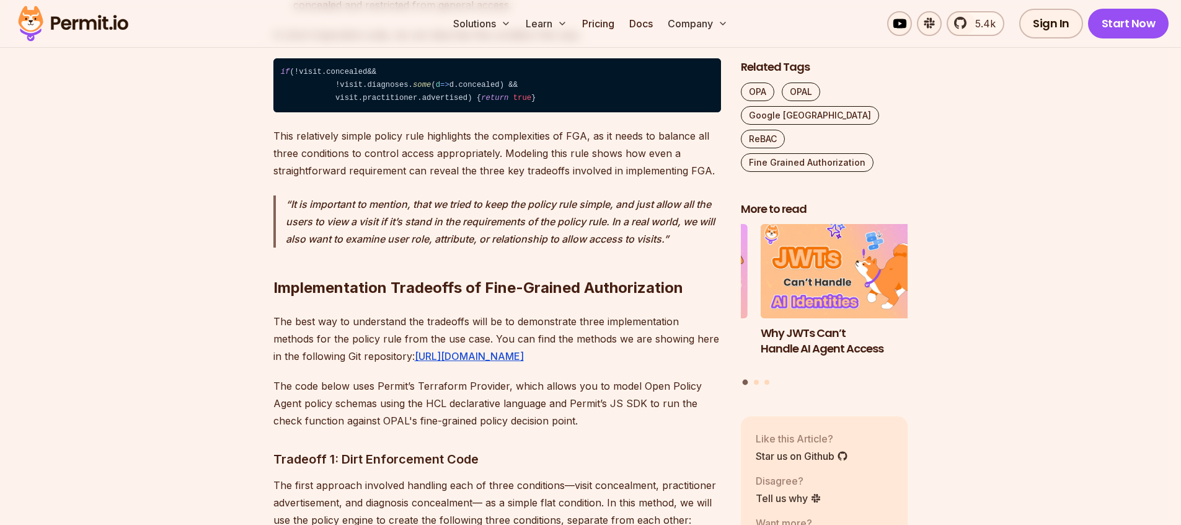
click at [494, 179] on p "This relatively simple policy rule highlights the complexities of FGA, as it ne…" at bounding box center [497, 153] width 448 height 52
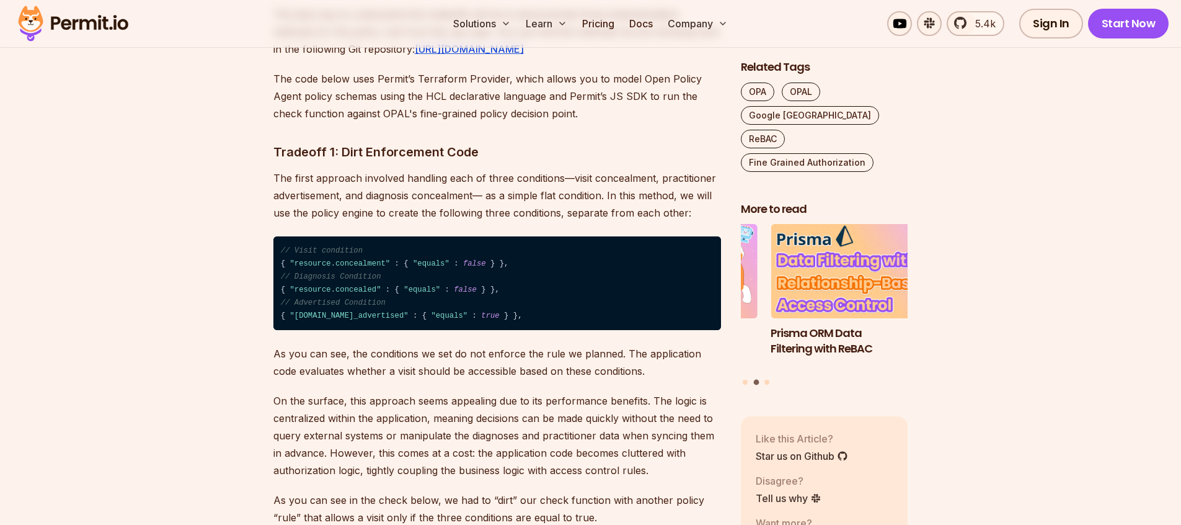
scroll to position [4189, 0]
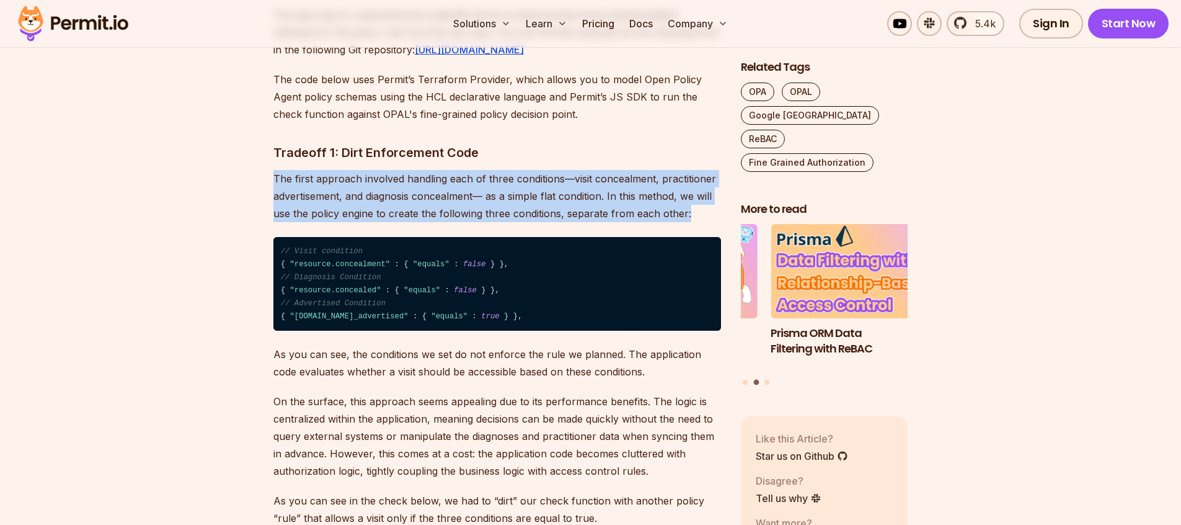
drag, startPoint x: 318, startPoint y: 254, endPoint x: 720, endPoint y: 302, distance: 404.7
click at [720, 302] on div "In a world full of data that is processed in distributed microservices systems,…" at bounding box center [497, 307] width 448 height 7397
click at [509, 222] on p "The first approach involved handling each of three conditions—visit concealment…" at bounding box center [497, 196] width 448 height 52
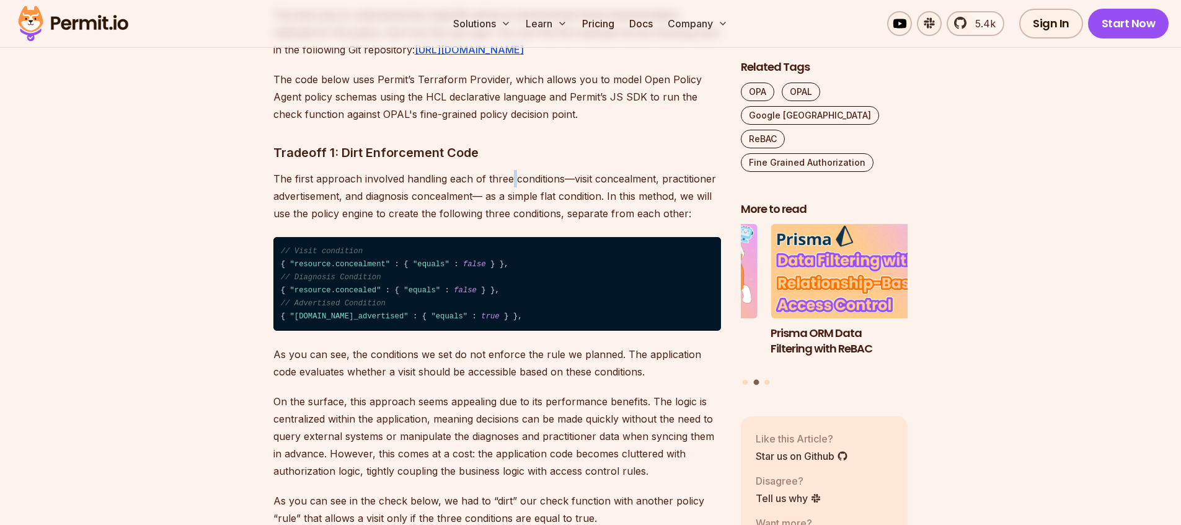
click at [509, 222] on p "The first approach involved handling each of three conditions—visit concealment…" at bounding box center [497, 196] width 448 height 52
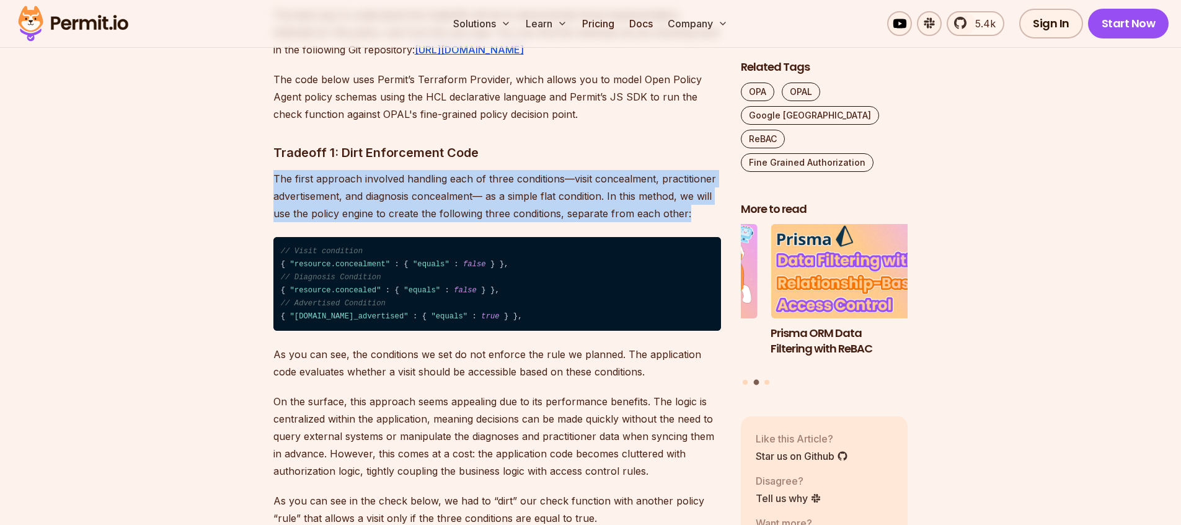
click at [509, 222] on p "The first approach involved handling each of three conditions—visit concealment…" at bounding box center [497, 196] width 448 height 52
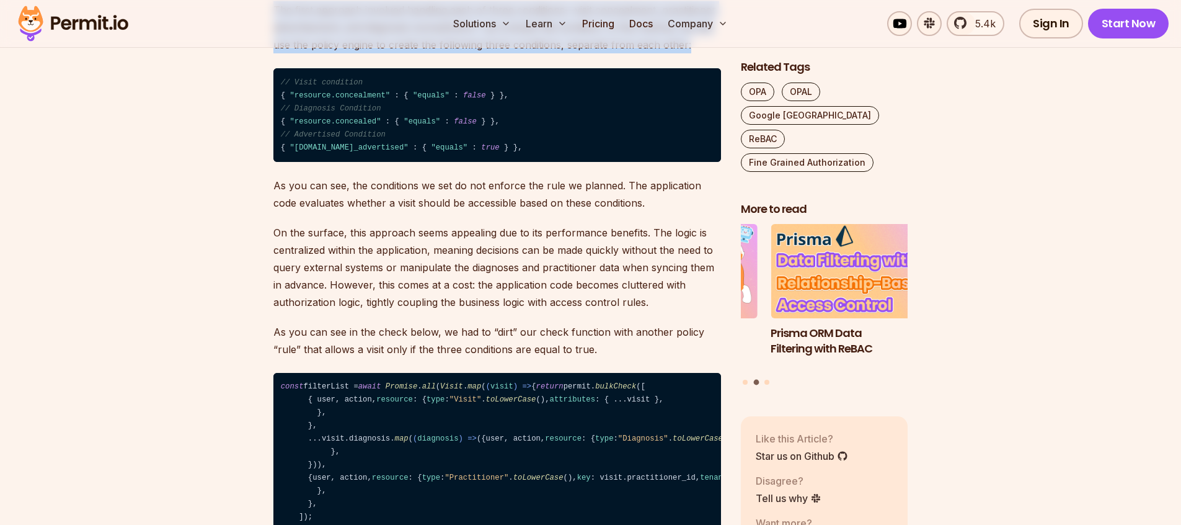
scroll to position [4361, 0]
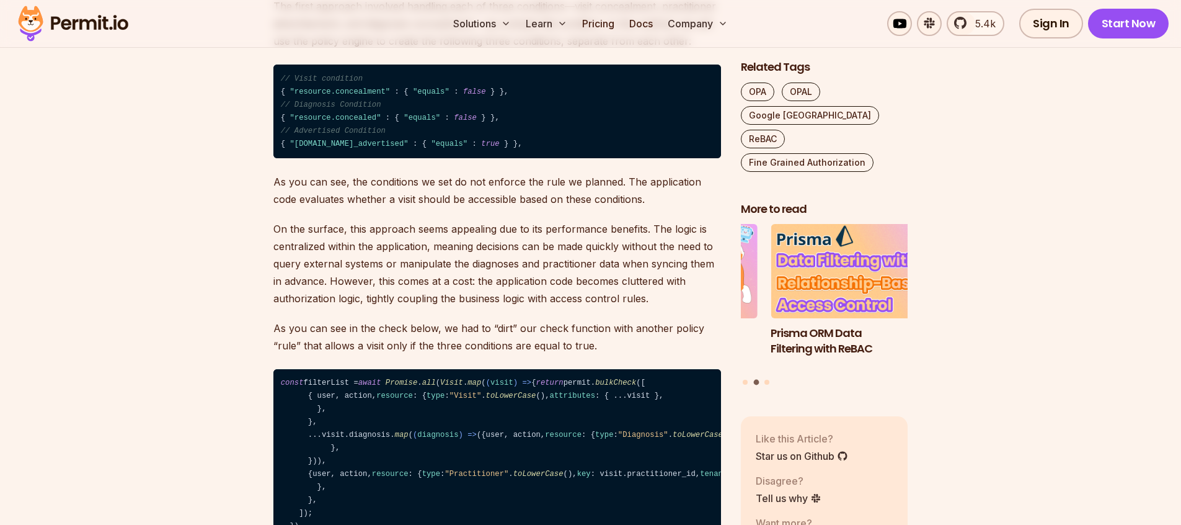
click at [262, 245] on section "Table of Contents In a world full of data that is processed in distributed micr…" at bounding box center [590, 230] width 1181 height 7717
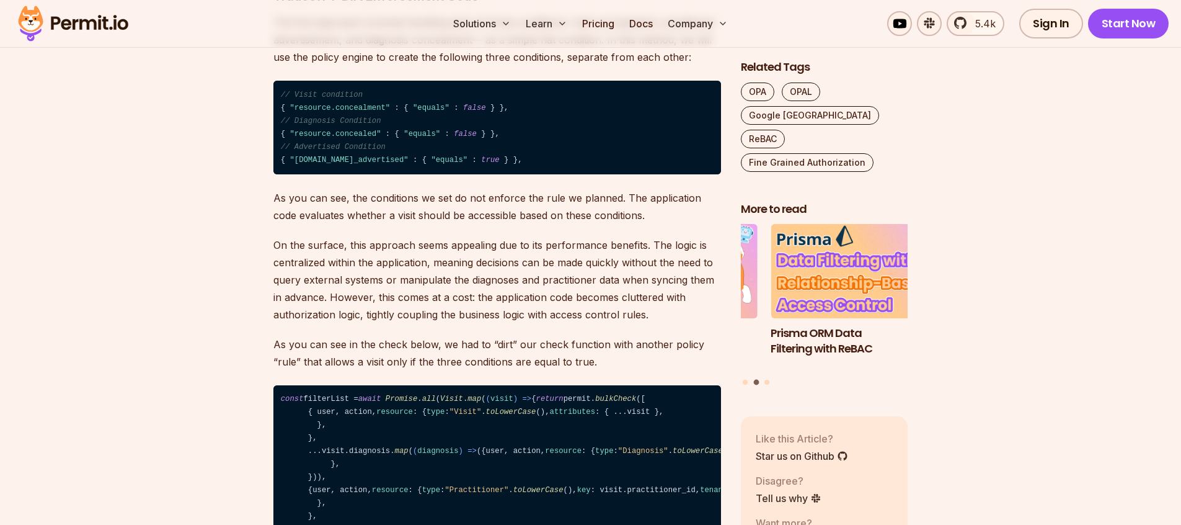
scroll to position [4493, 0]
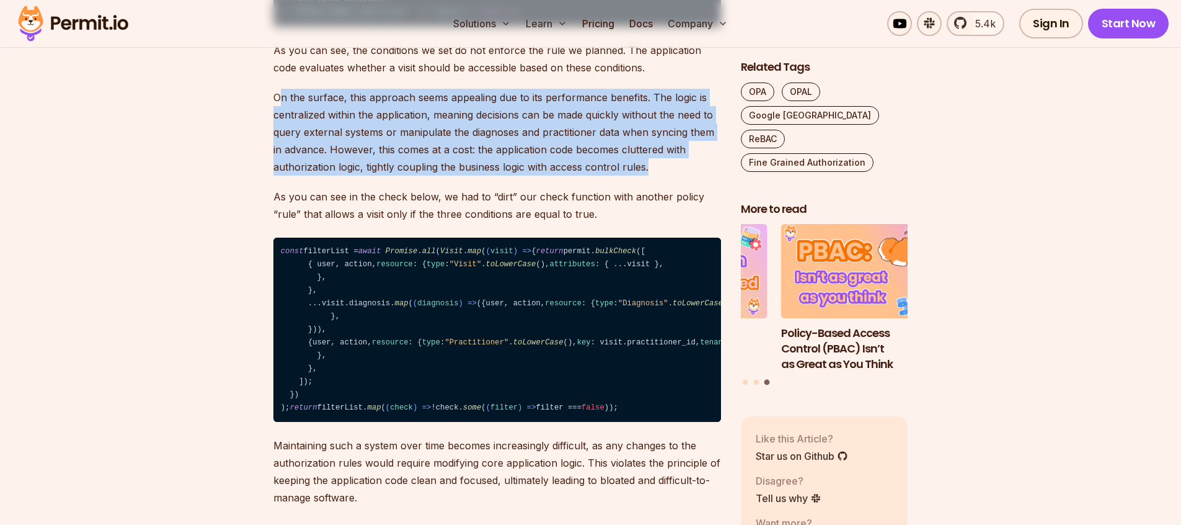
drag, startPoint x: 278, startPoint y: 167, endPoint x: 655, endPoint y: 249, distance: 385.2
click at [655, 175] on p "On the surface, this approach seems appealing due to its performance benefits. …" at bounding box center [497, 132] width 448 height 87
click at [547, 175] on p "On the surface, this approach seems appealing due to its performance benefits. …" at bounding box center [497, 132] width 448 height 87
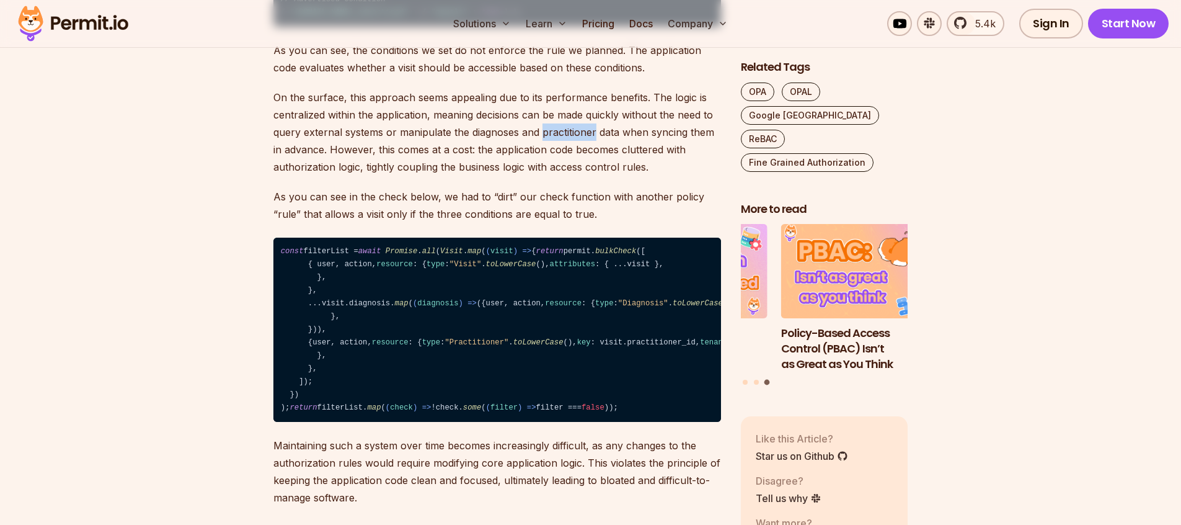
click at [547, 175] on p "On the surface, this approach seems appealing due to its performance benefits. …" at bounding box center [497, 132] width 448 height 87
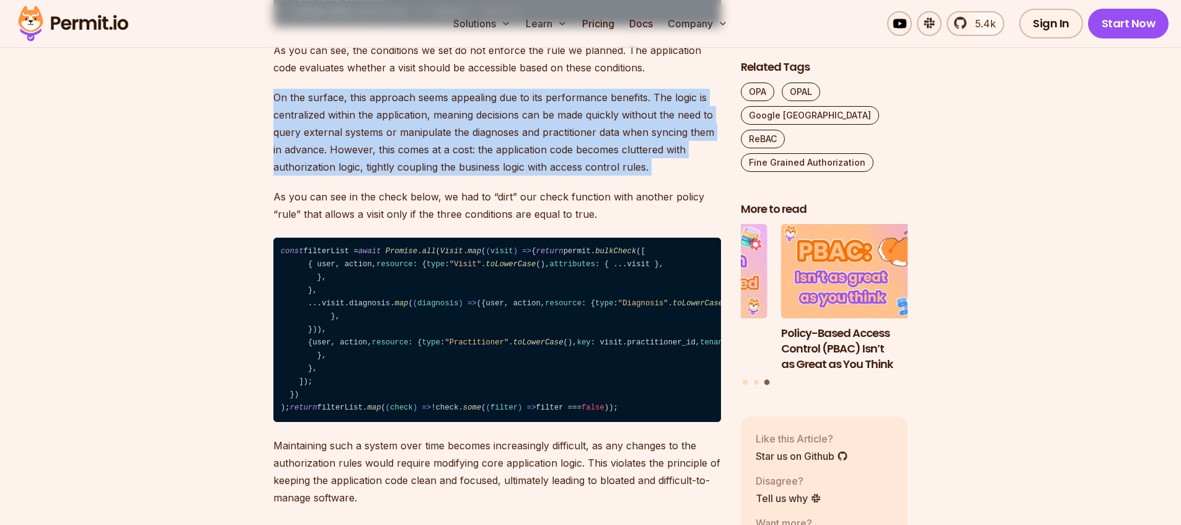
click at [547, 175] on p "On the surface, this approach seems appealing due to its performance benefits. …" at bounding box center [497, 132] width 448 height 87
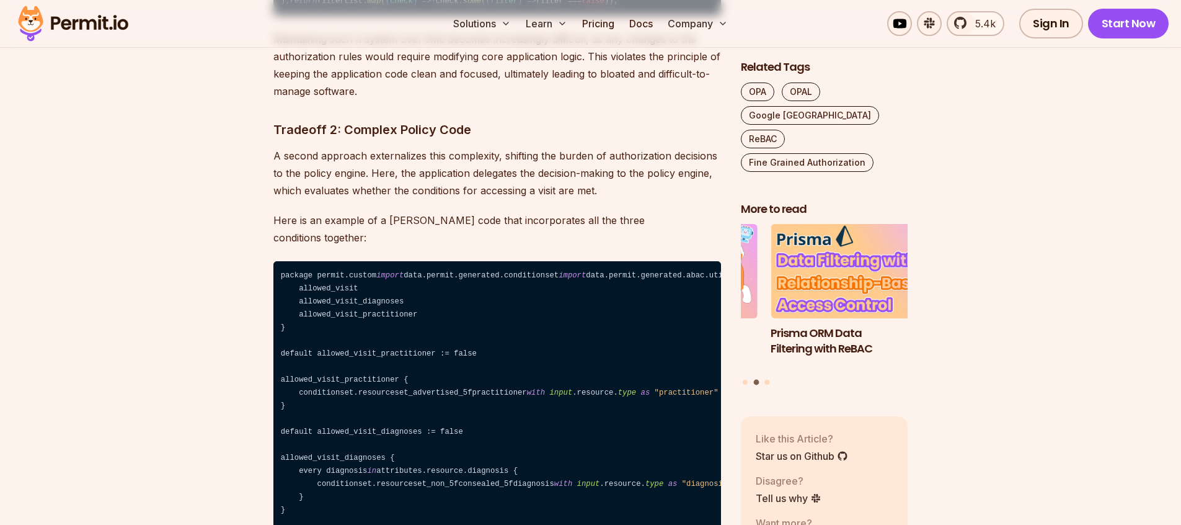
scroll to position [4949, 0]
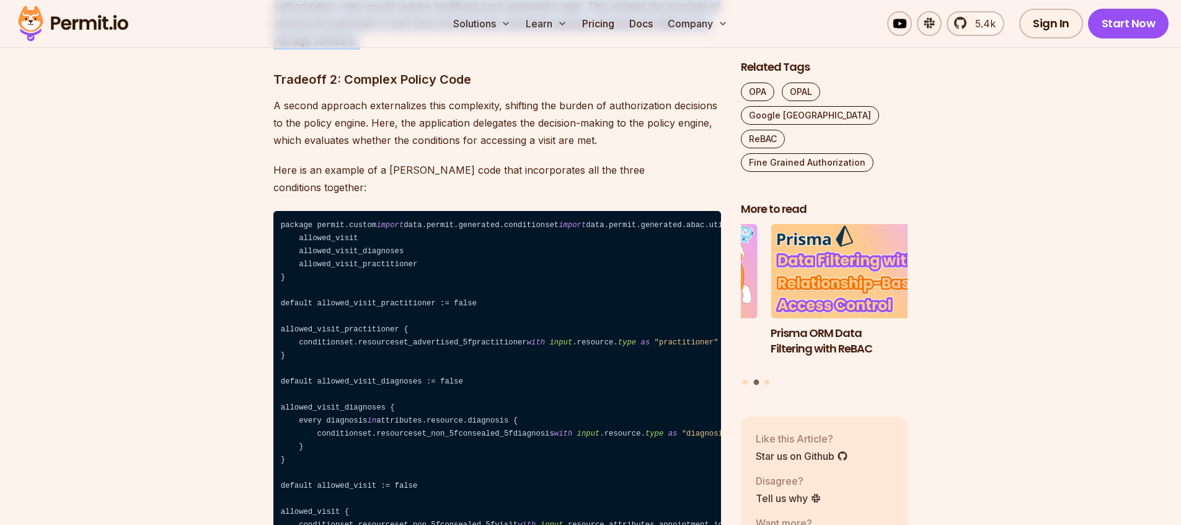
drag, startPoint x: 277, startPoint y: 212, endPoint x: 399, endPoint y: 277, distance: 137.9
click at [407, 50] on p "Maintaining such a system over time becomes increasingly difficult, as any chan…" at bounding box center [497, 14] width 448 height 69
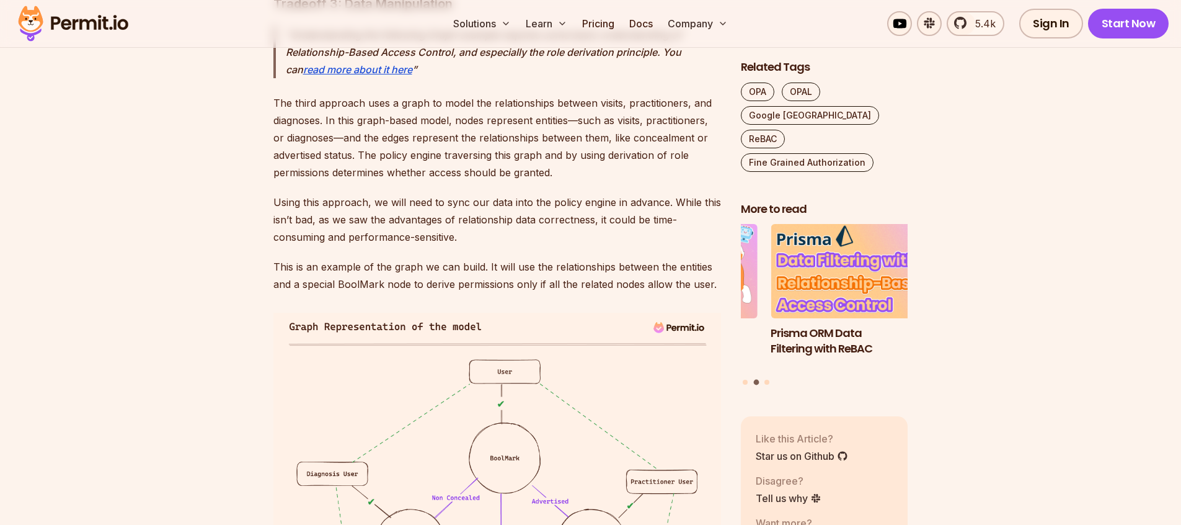
scroll to position [5794, 0]
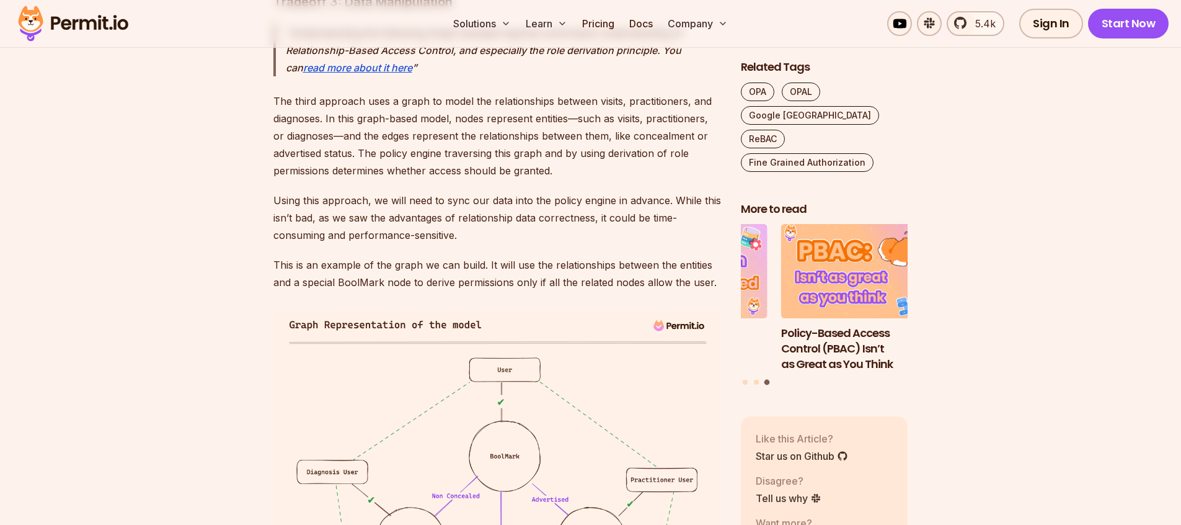
drag, startPoint x: 292, startPoint y: 115, endPoint x: 582, endPoint y: 216, distance: 306.5
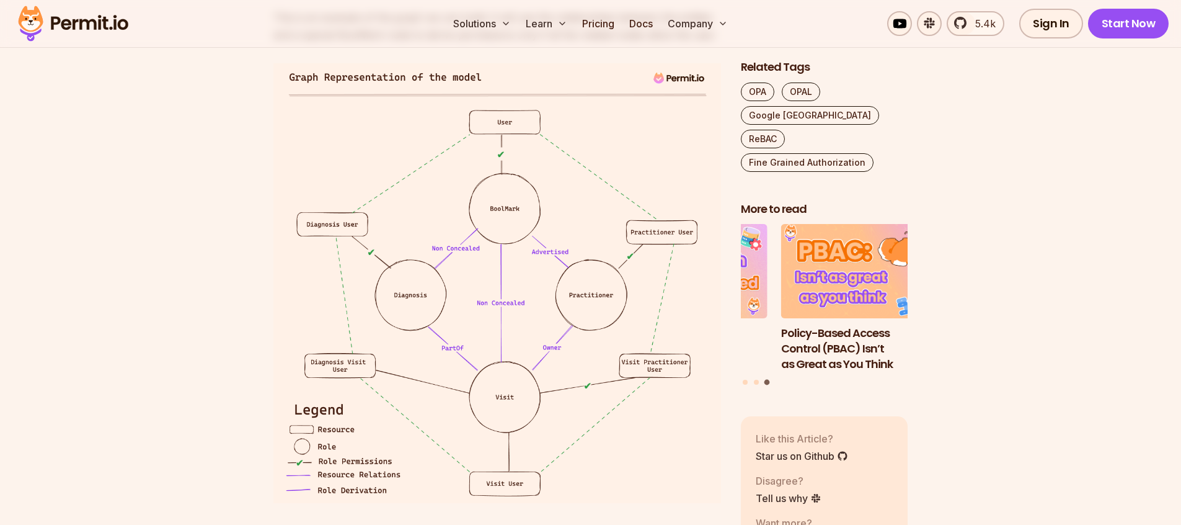
scroll to position [6038, 0]
drag, startPoint x: 273, startPoint y: 173, endPoint x: 615, endPoint y: 244, distance: 348.9
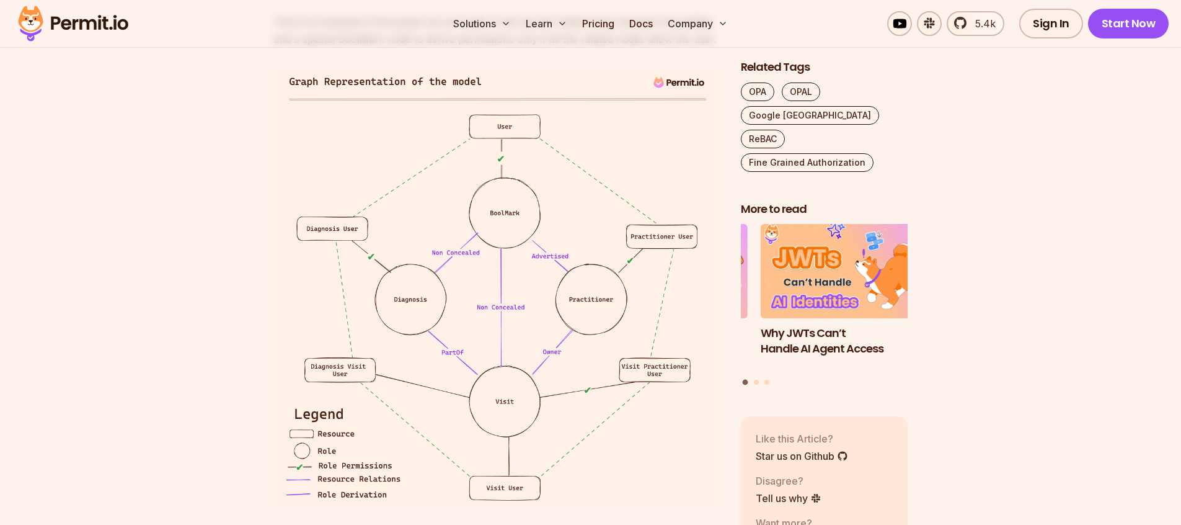
drag, startPoint x: 615, startPoint y: 243, endPoint x: 249, endPoint y: 169, distance: 373.4
drag, startPoint x: 322, startPoint y: 181, endPoint x: 585, endPoint y: 239, distance: 269.2
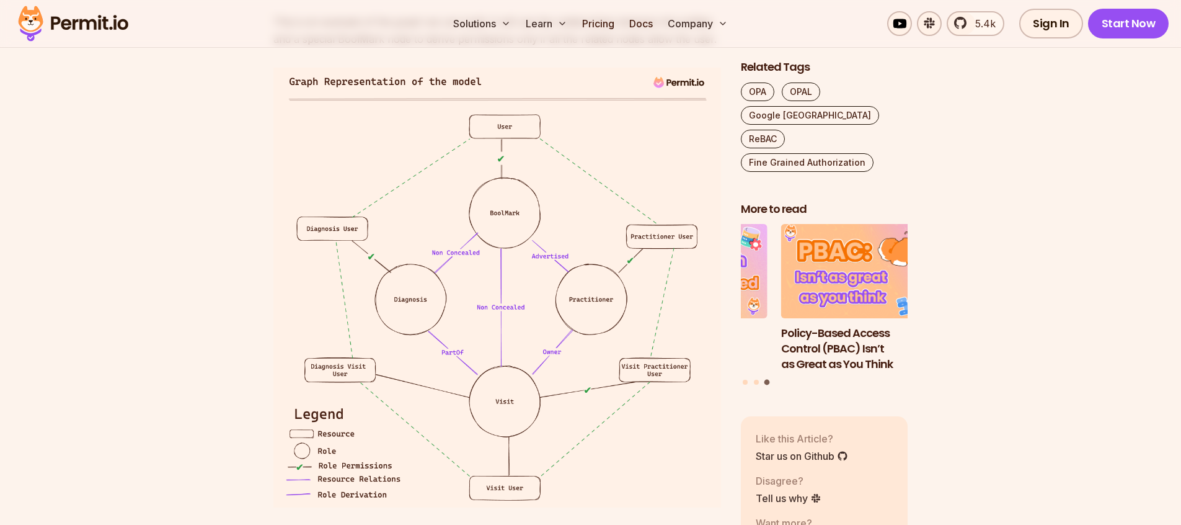
drag, startPoint x: 564, startPoint y: 244, endPoint x: 266, endPoint y: 167, distance: 308.2
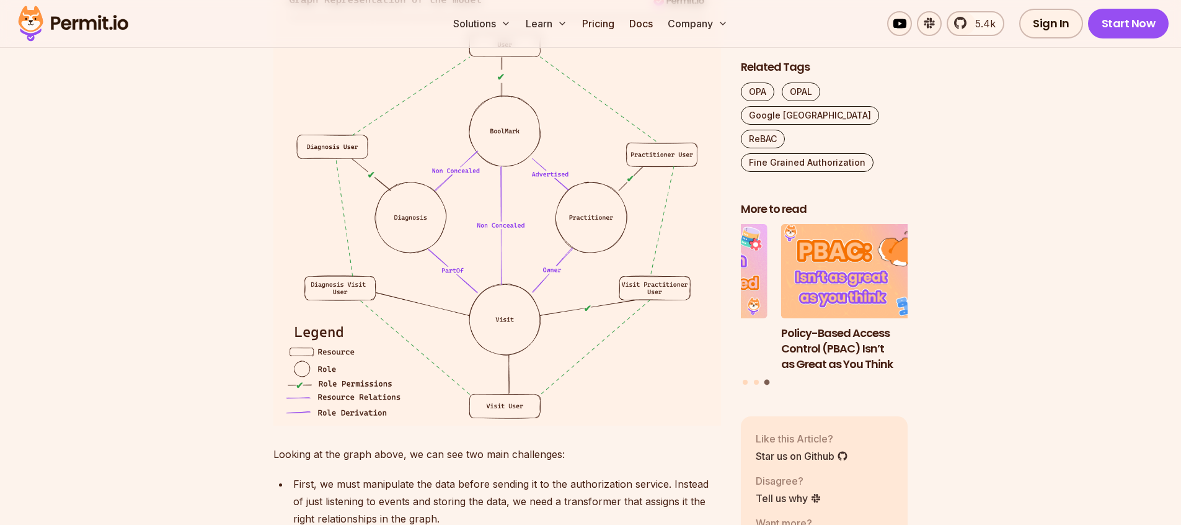
scroll to position [6134, 0]
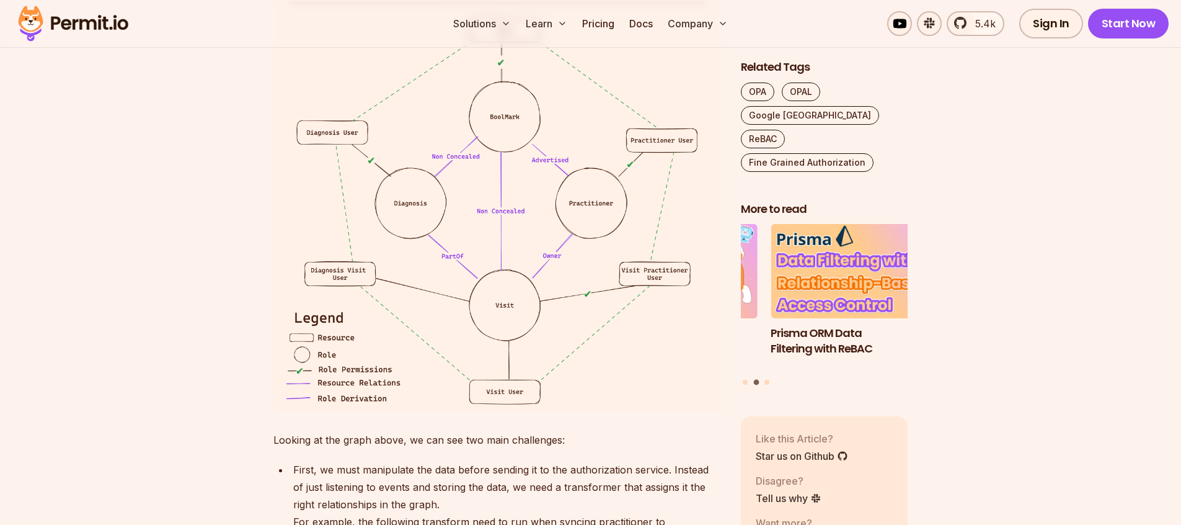
drag, startPoint x: 274, startPoint y: 76, endPoint x: 547, endPoint y: 257, distance: 327.1
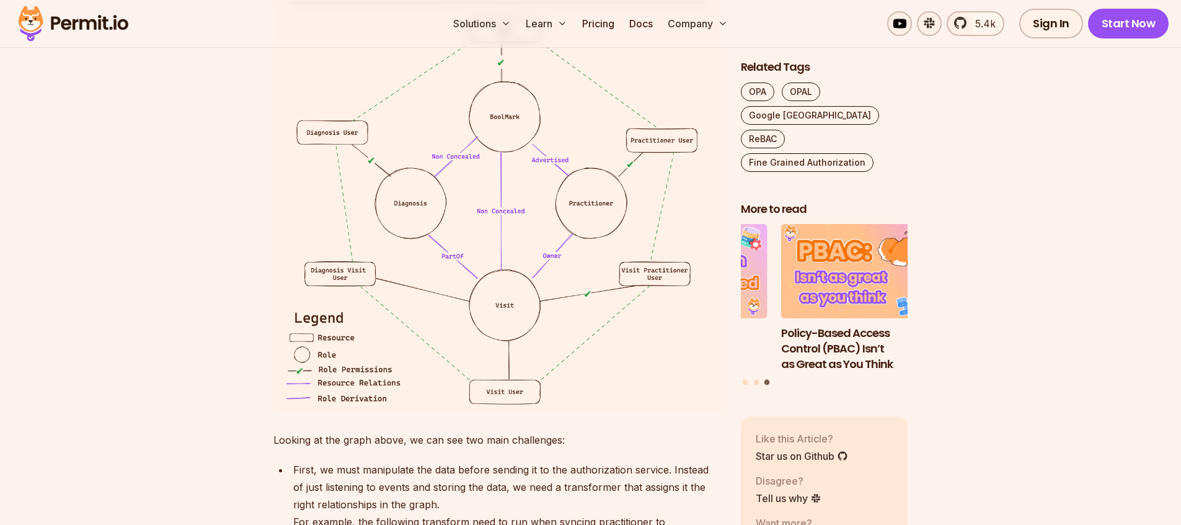
drag, startPoint x: 474, startPoint y: 207, endPoint x: 254, endPoint y: 76, distance: 255.8
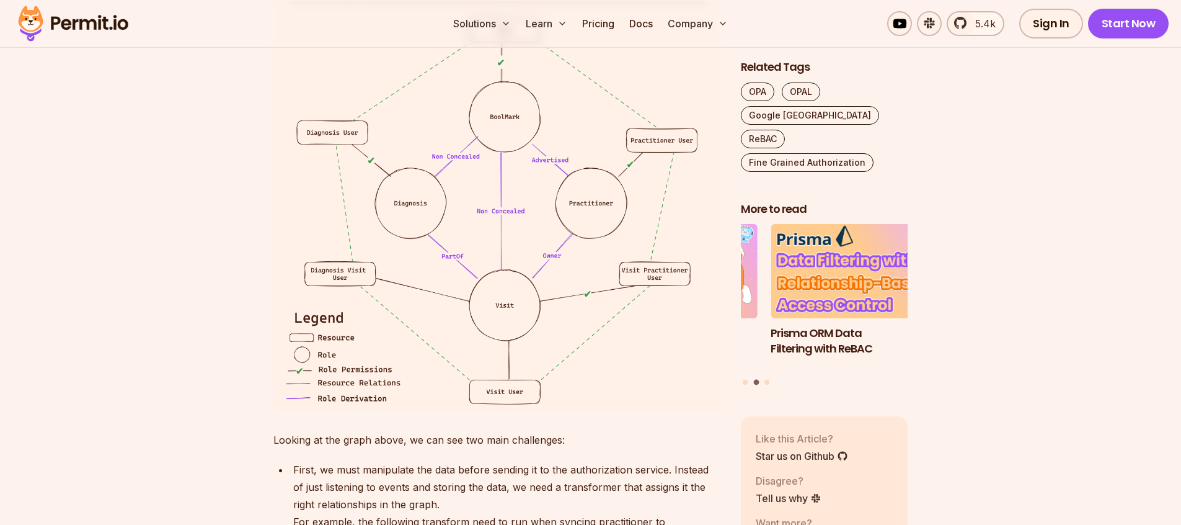
drag, startPoint x: 561, startPoint y: 143, endPoint x: 265, endPoint y: 78, distance: 302.3
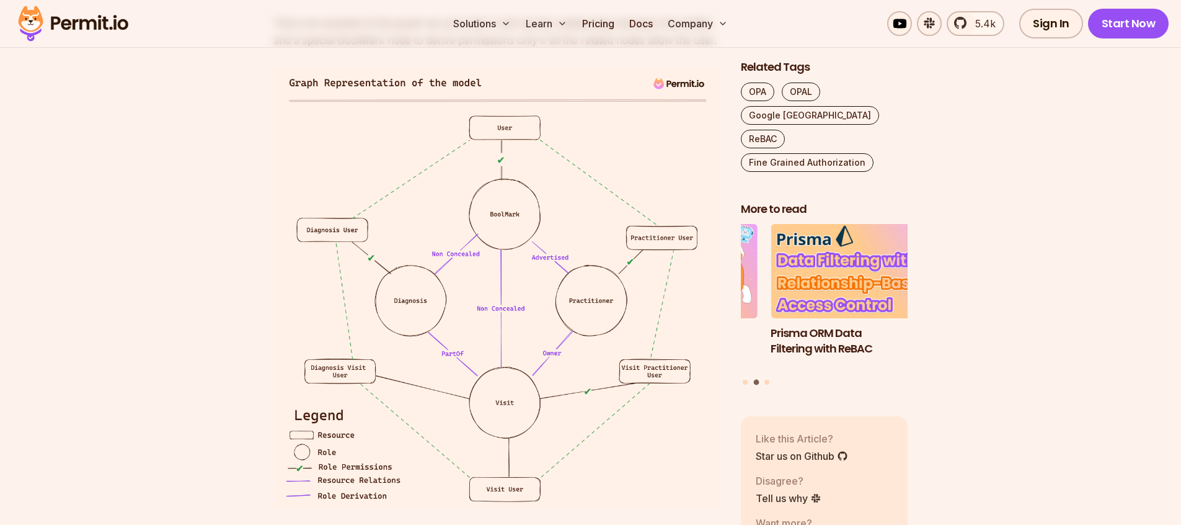
scroll to position [6036, 0]
drag, startPoint x: 429, startPoint y: 171, endPoint x: 581, endPoint y: 246, distance: 169.7
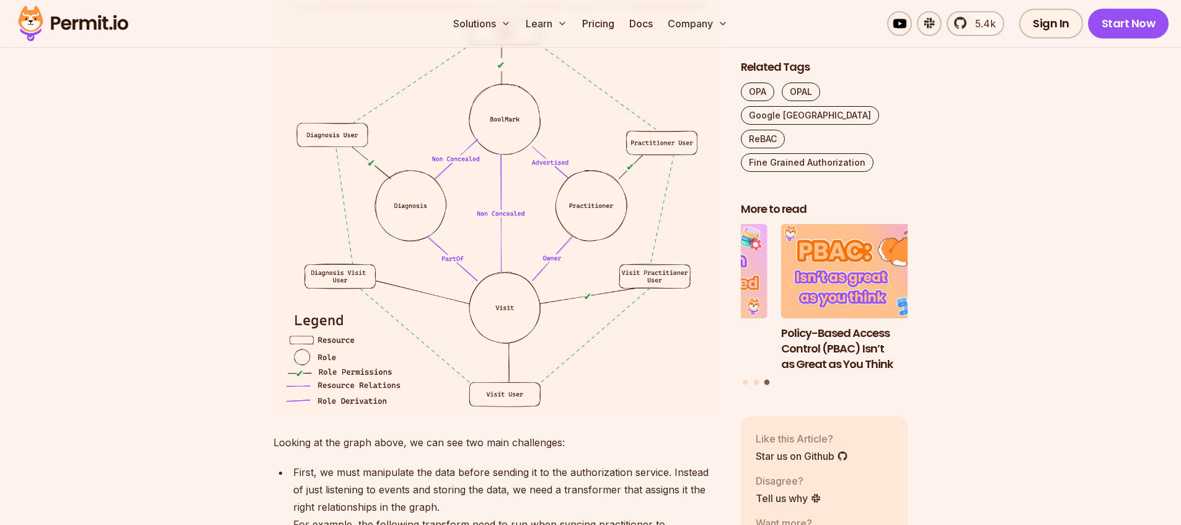
scroll to position [6134, 0]
drag, startPoint x: 555, startPoint y: 159, endPoint x: 584, endPoint y: 220, distance: 67.1
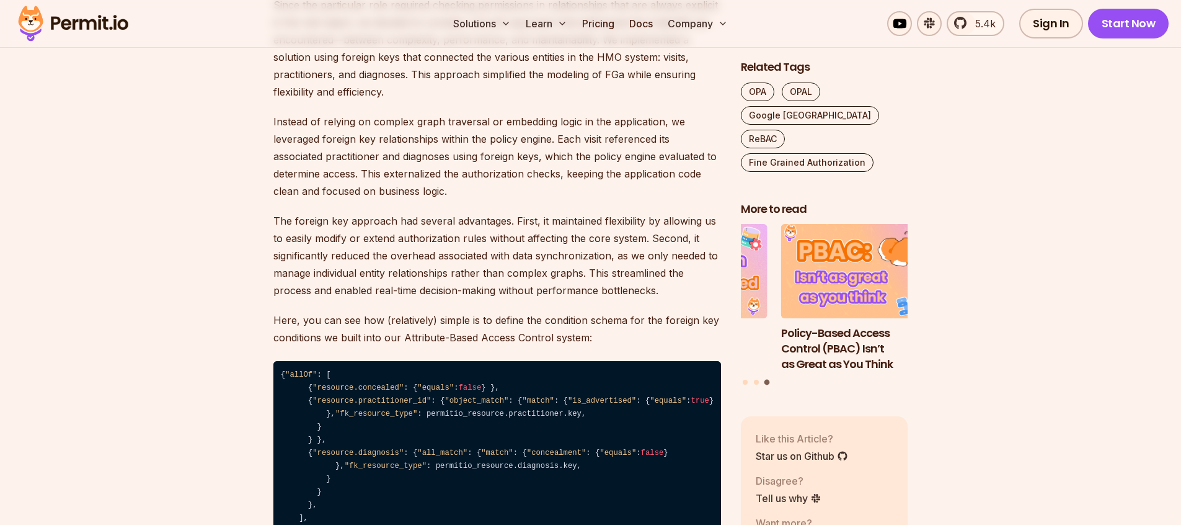
scroll to position [7289, 0]
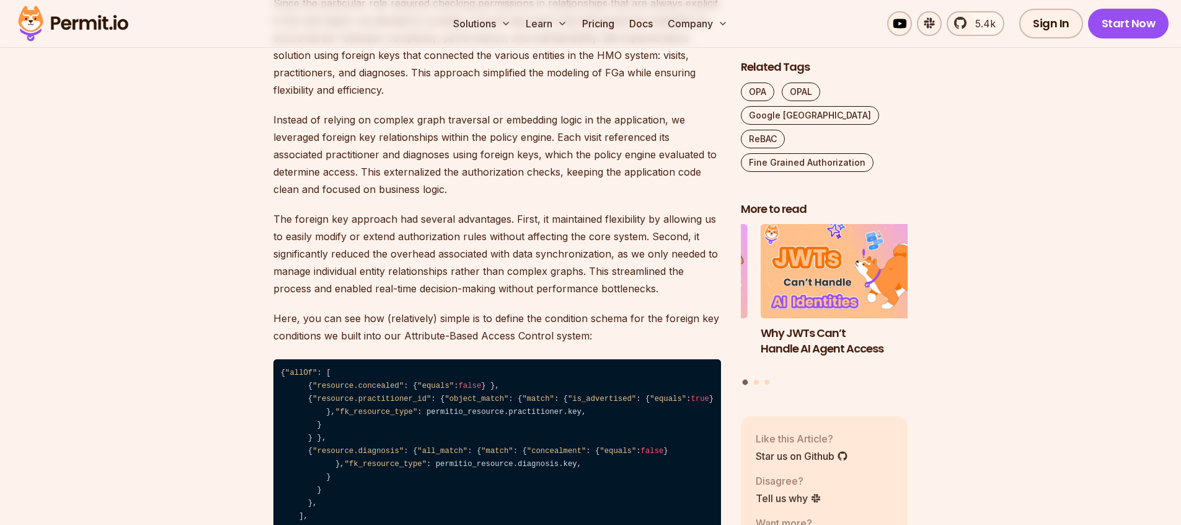
drag, startPoint x: 592, startPoint y: 227, endPoint x: 639, endPoint y: 355, distance: 136.4
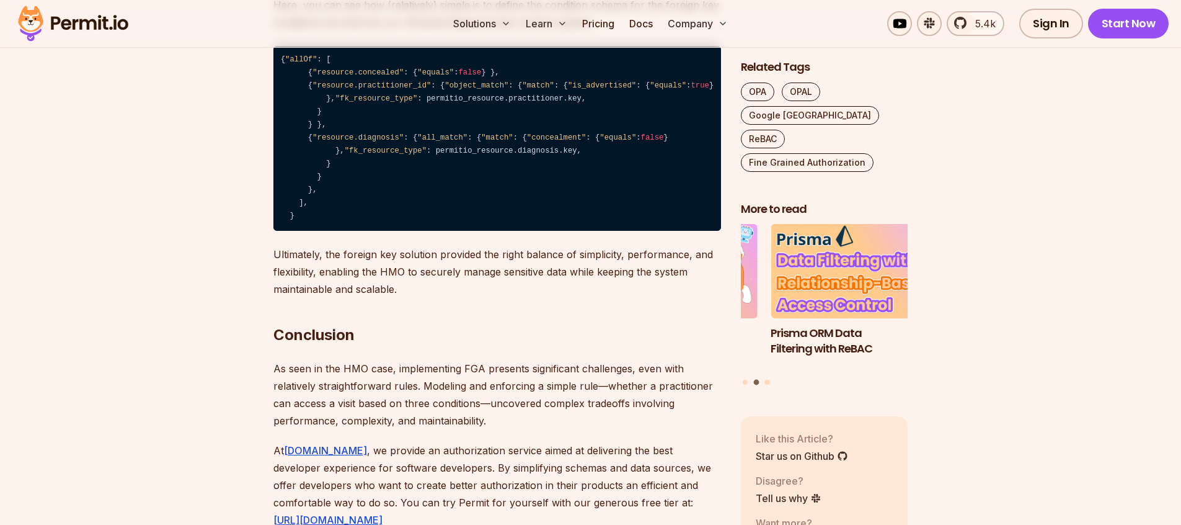
scroll to position [7621, 0]
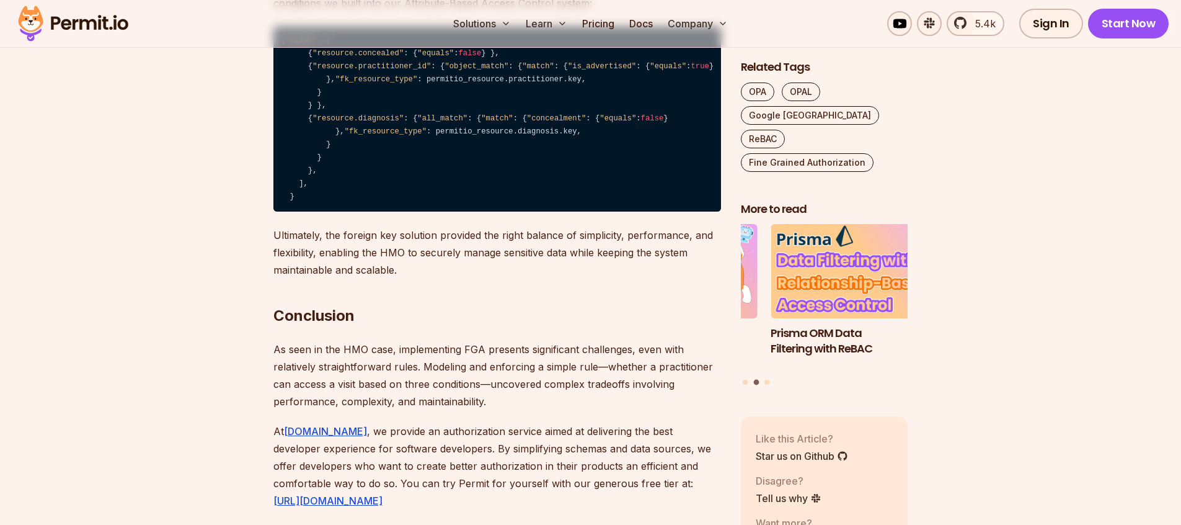
drag, startPoint x: 446, startPoint y: 167, endPoint x: 431, endPoint y: 182, distance: 21.5
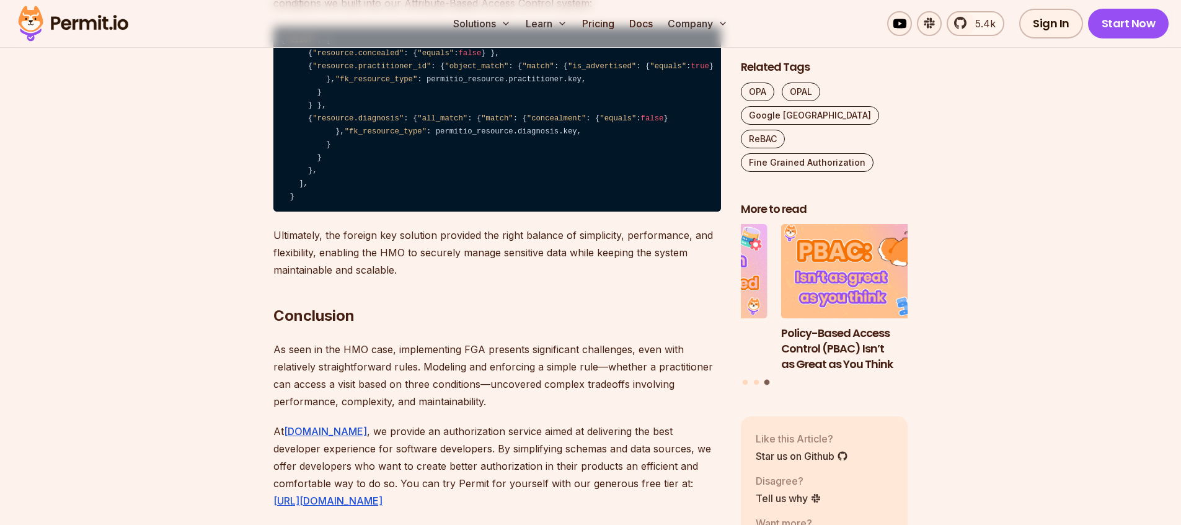
drag, startPoint x: 421, startPoint y: 188, endPoint x: 342, endPoint y: 158, distance: 84.2
drag, startPoint x: 437, startPoint y: 184, endPoint x: 250, endPoint y: 91, distance: 208.6
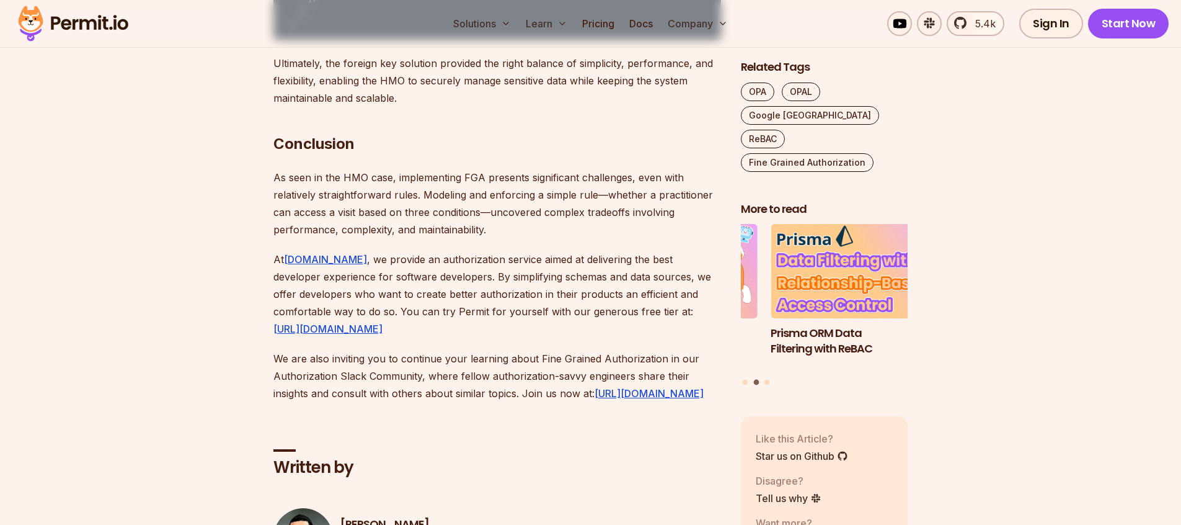
scroll to position [7780, 0]
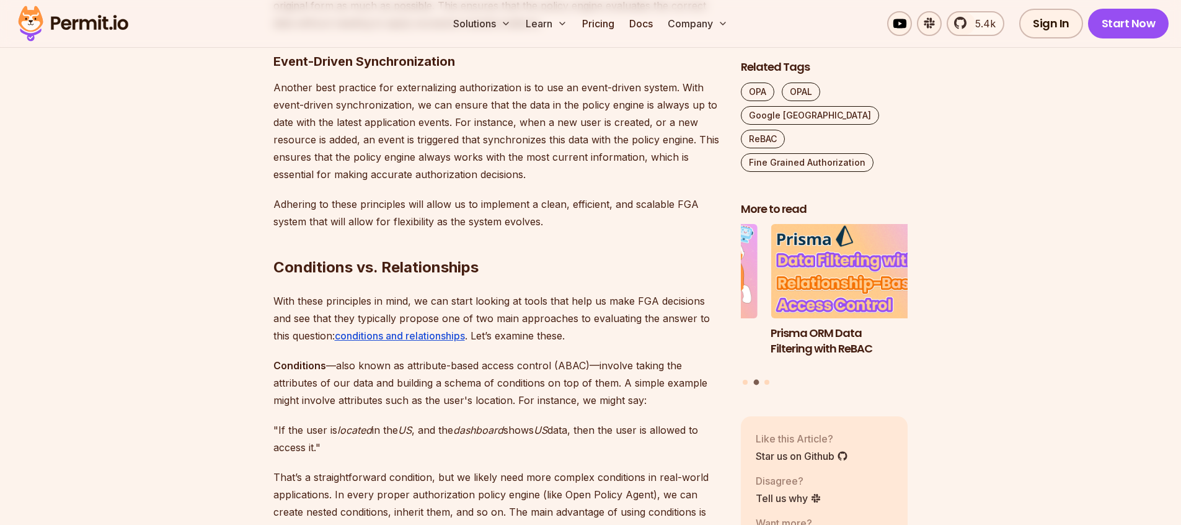
scroll to position [1109, 0]
